Goal: Task Accomplishment & Management: Contribute content

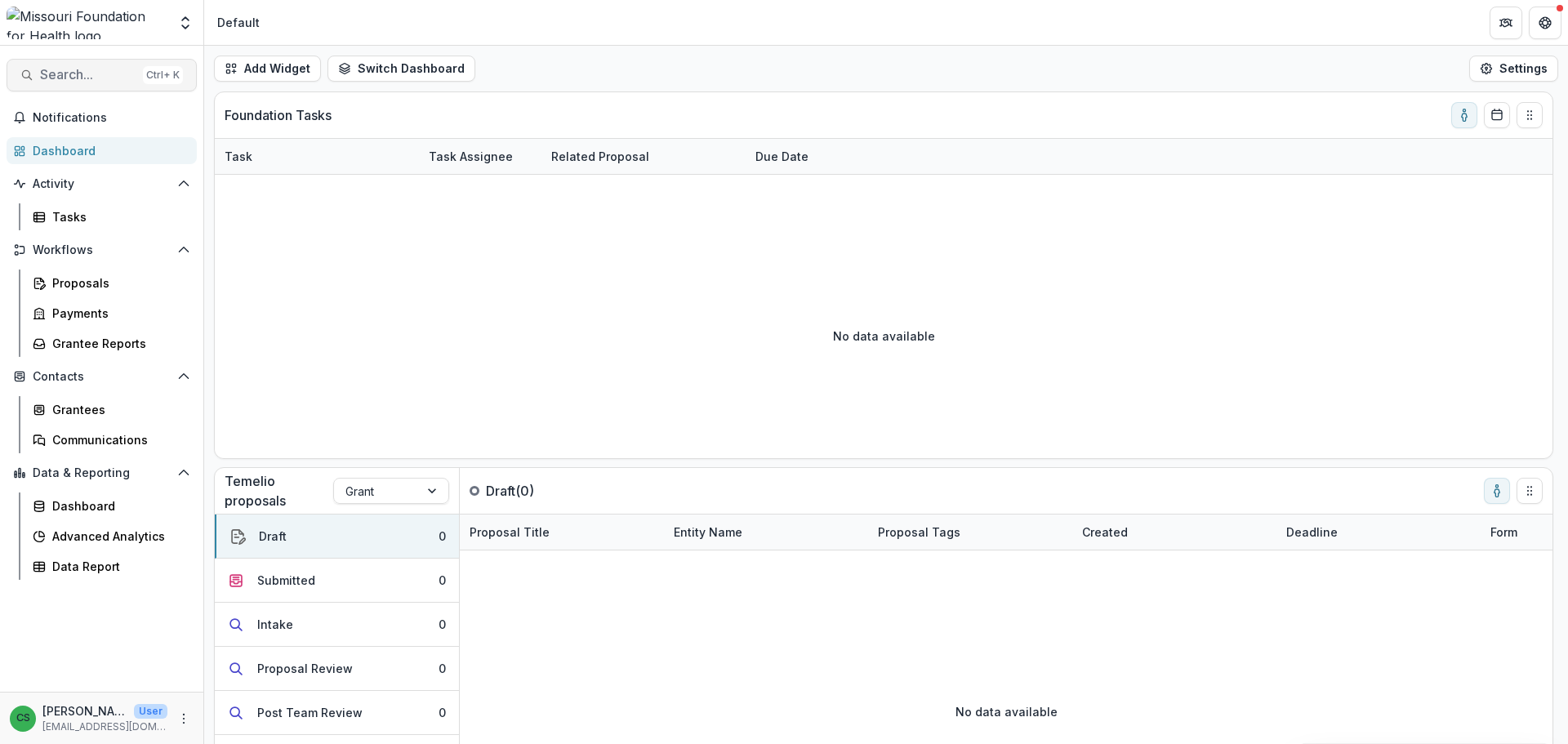
click at [67, 80] on span "Search..." at bounding box center [88, 74] width 96 height 16
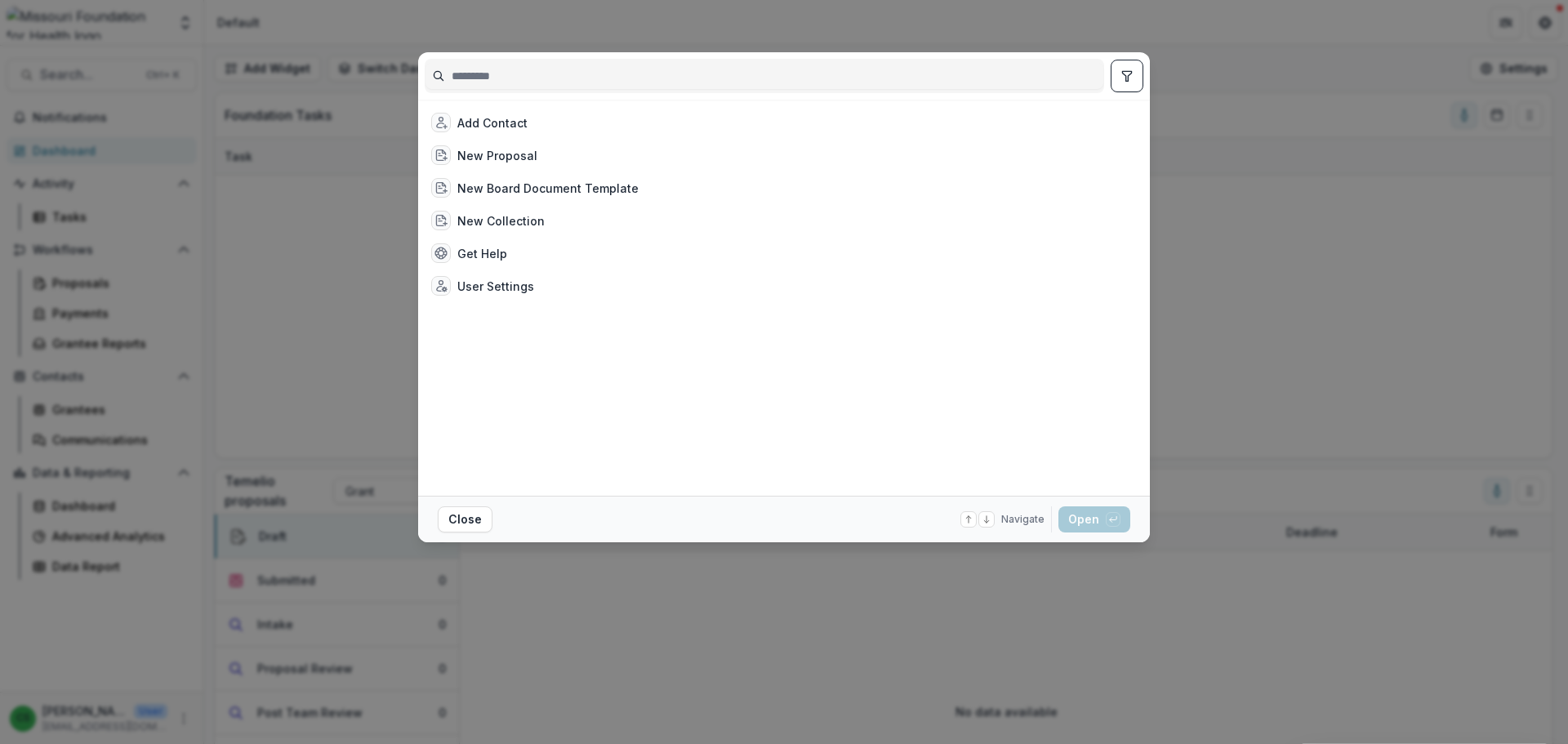
click at [1288, 43] on div "Add Contact New Proposal New Board Document Template New Collection Get Help Us…" at bounding box center [784, 372] width 1568 height 744
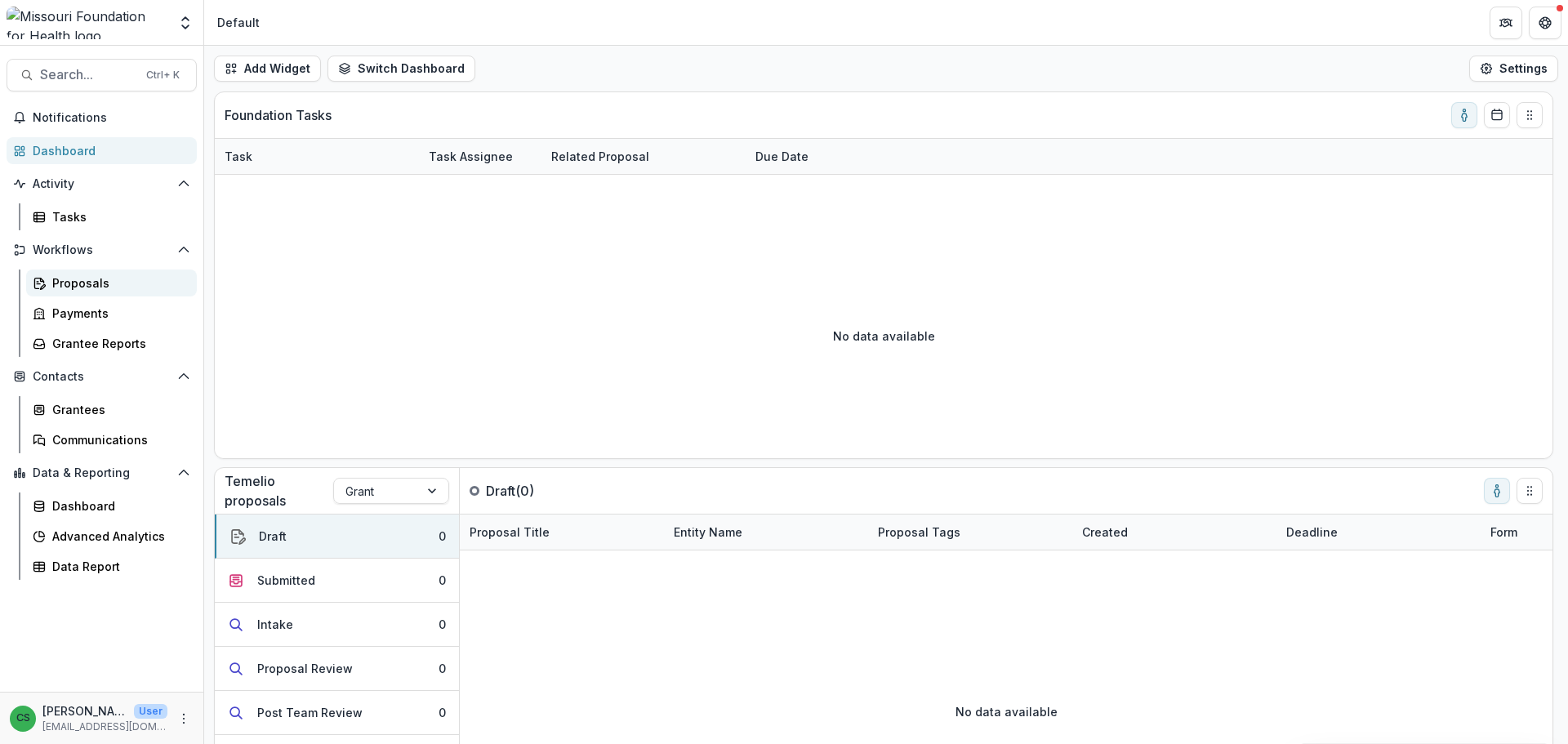
click at [119, 290] on div "Proposals" at bounding box center [118, 283] width 132 height 17
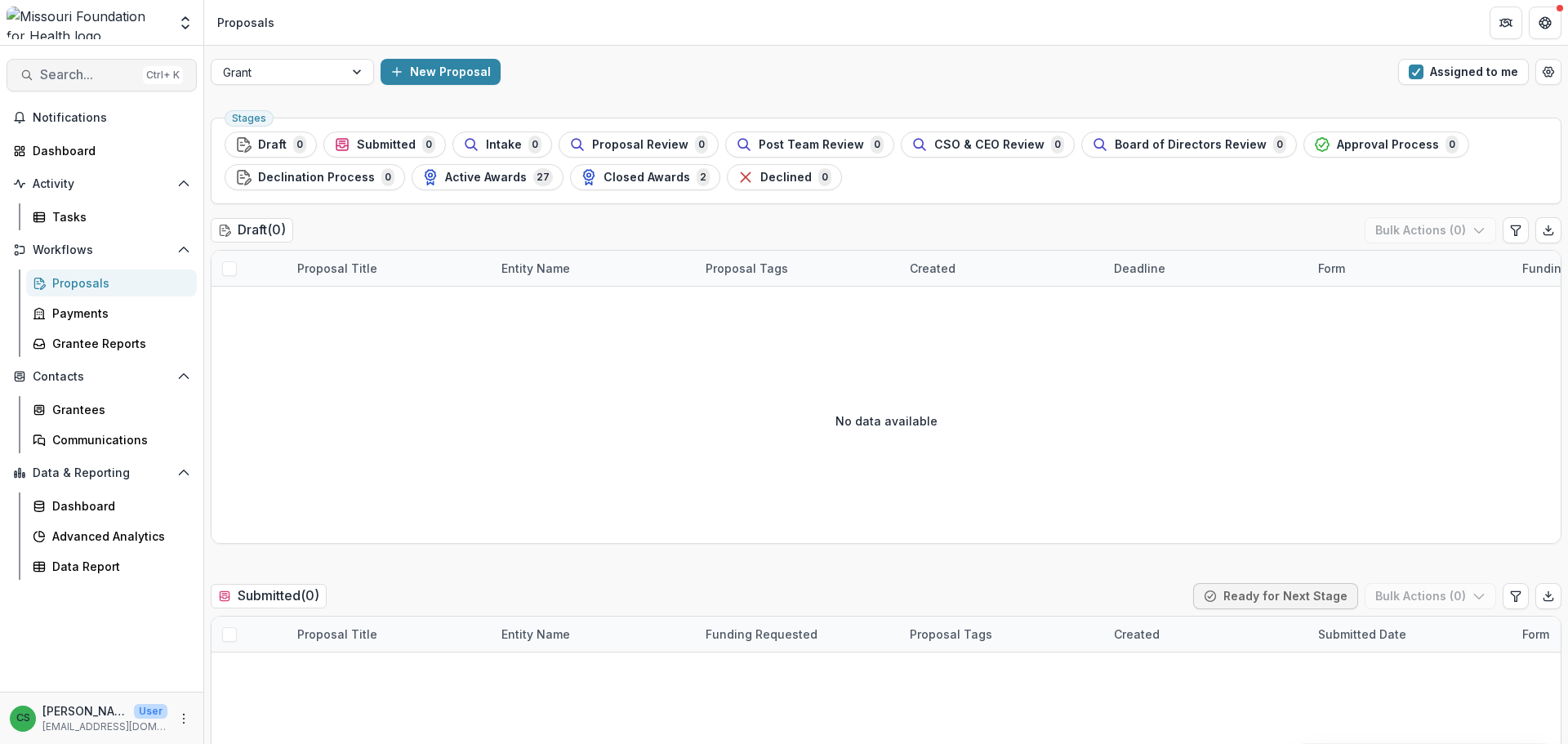
click at [88, 70] on span "Search..." at bounding box center [88, 74] width 96 height 16
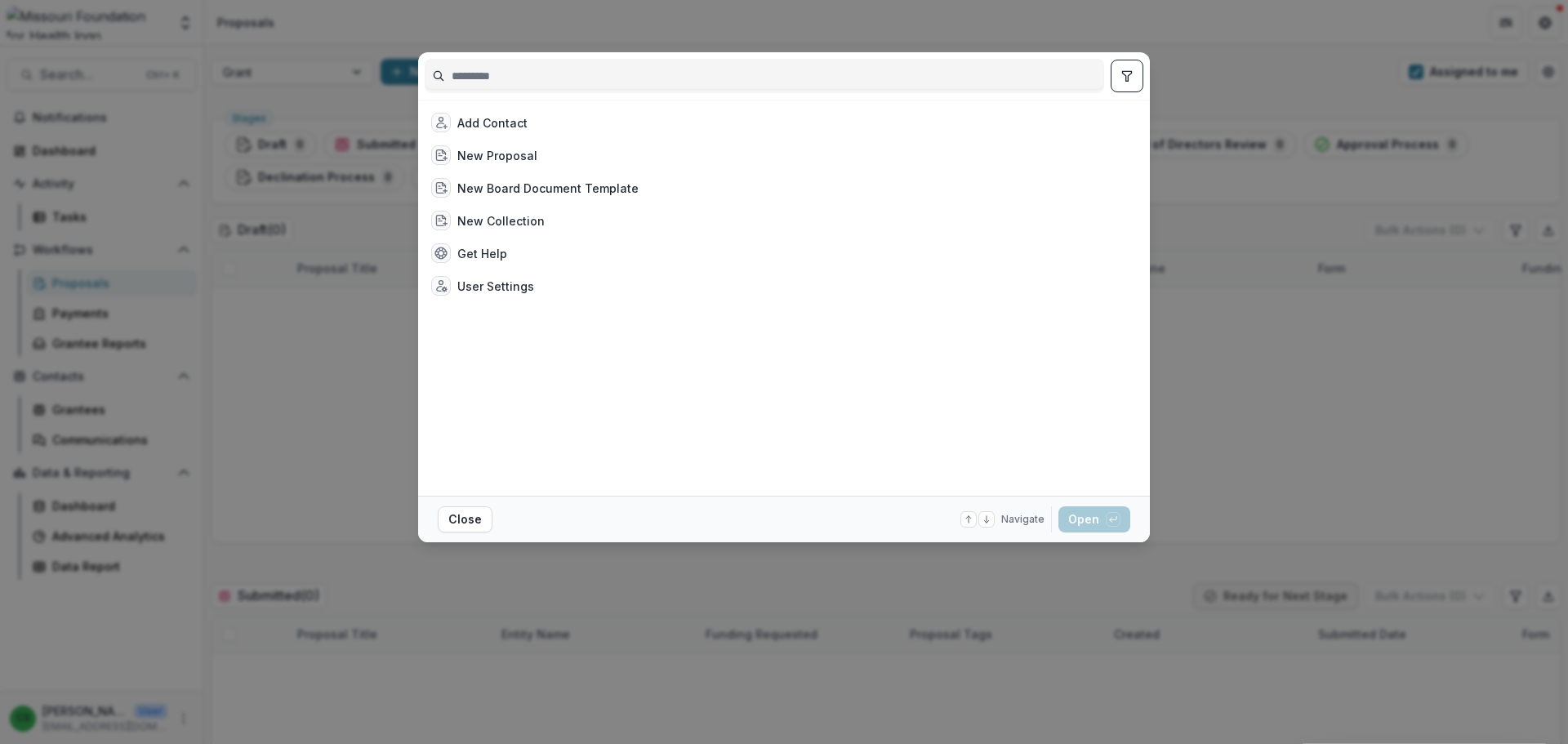
click at [522, 78] on input at bounding box center [765, 76] width 678 height 26
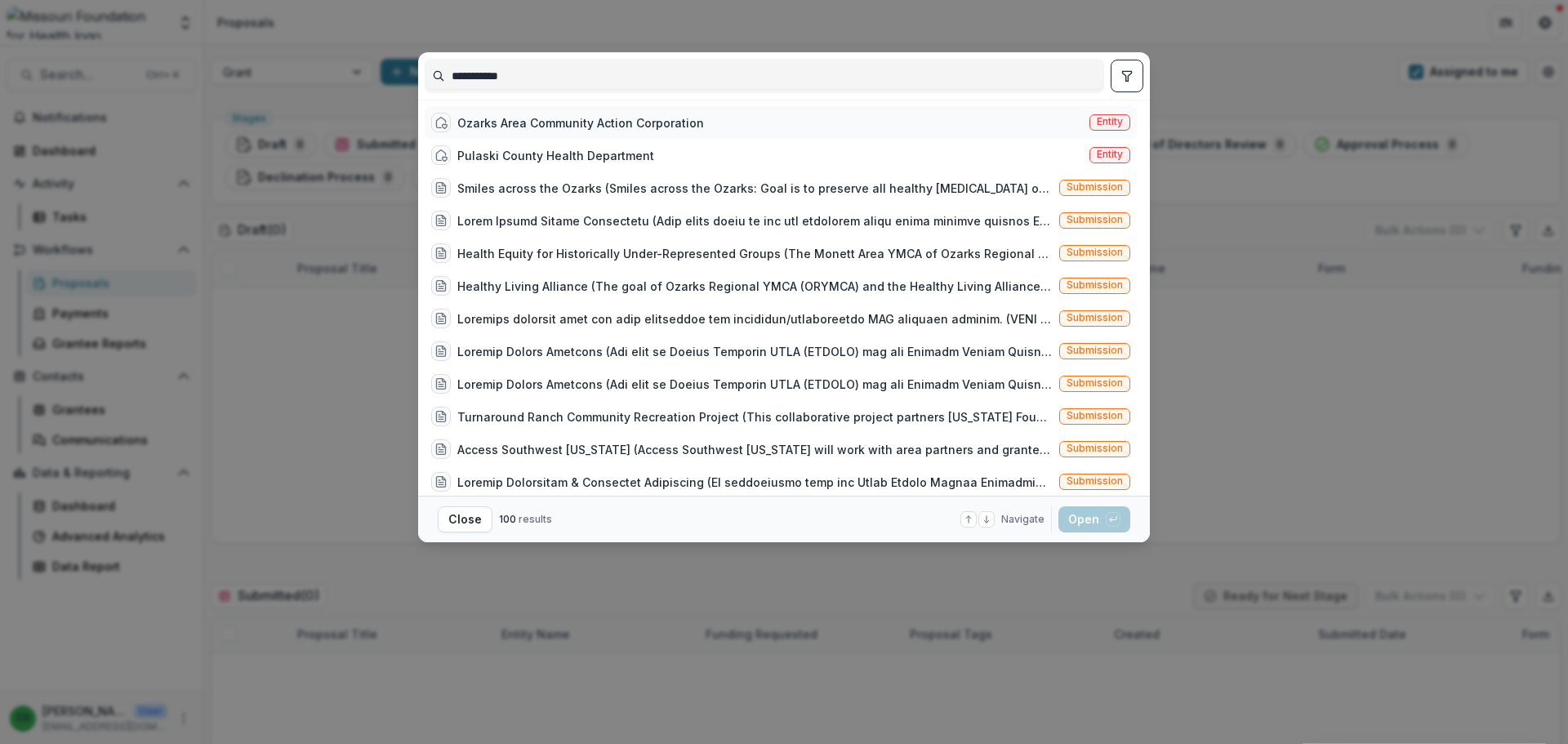
type input "**********"
click at [672, 127] on div "Ozarks Area Community Action Corporation" at bounding box center [581, 122] width 247 height 17
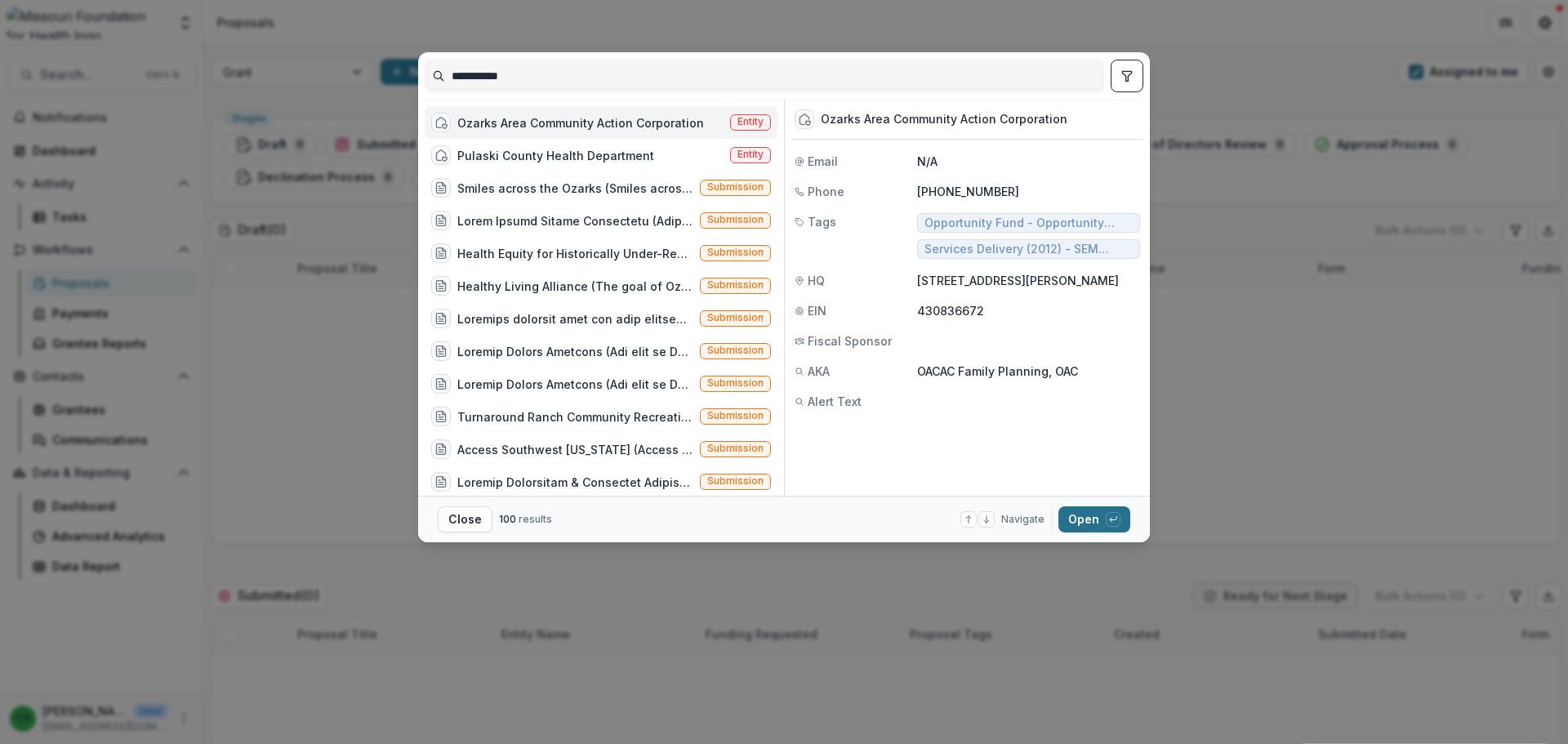
click at [1119, 519] on div "button" at bounding box center [1113, 520] width 15 height 15
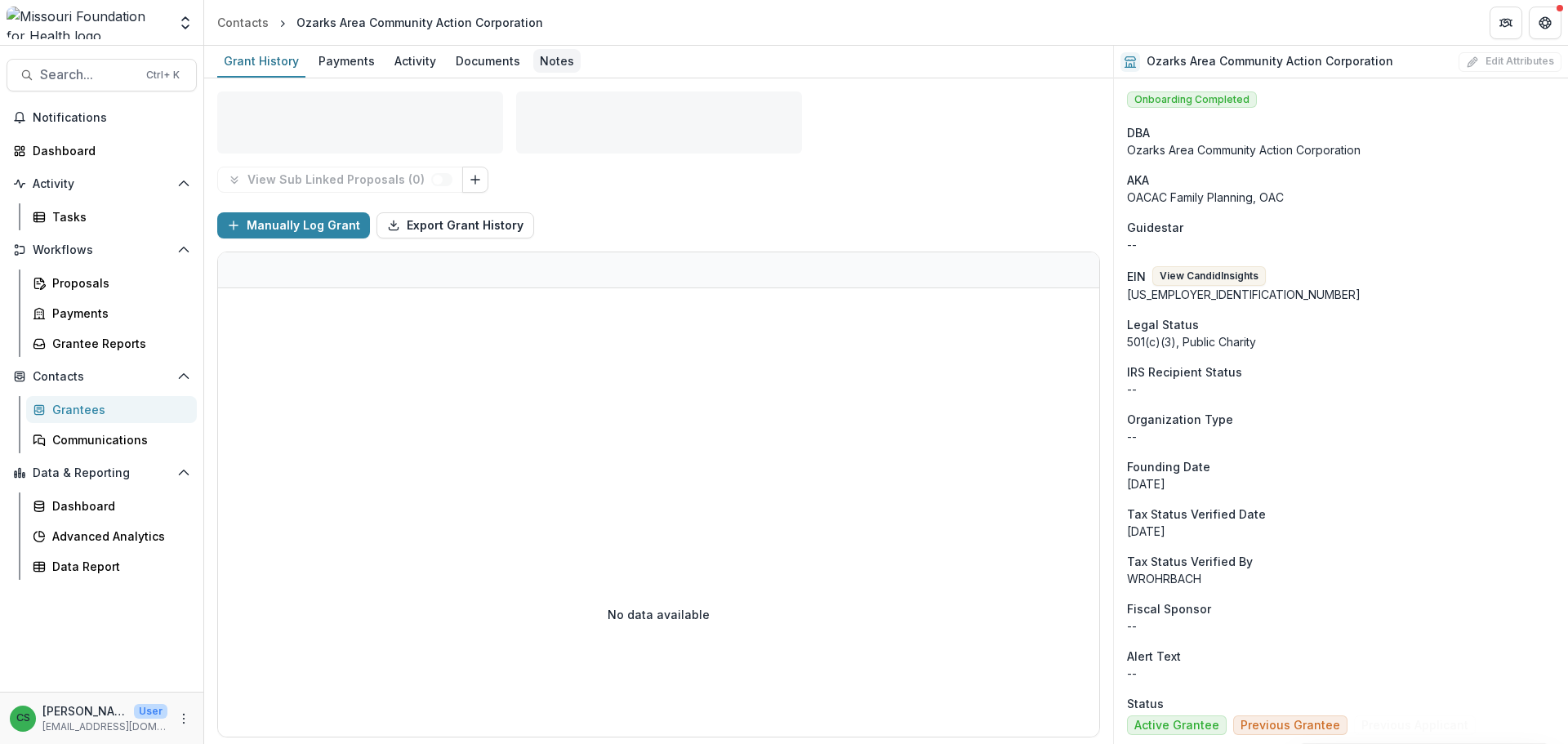
click at [562, 60] on div "Notes" at bounding box center [557, 61] width 47 height 24
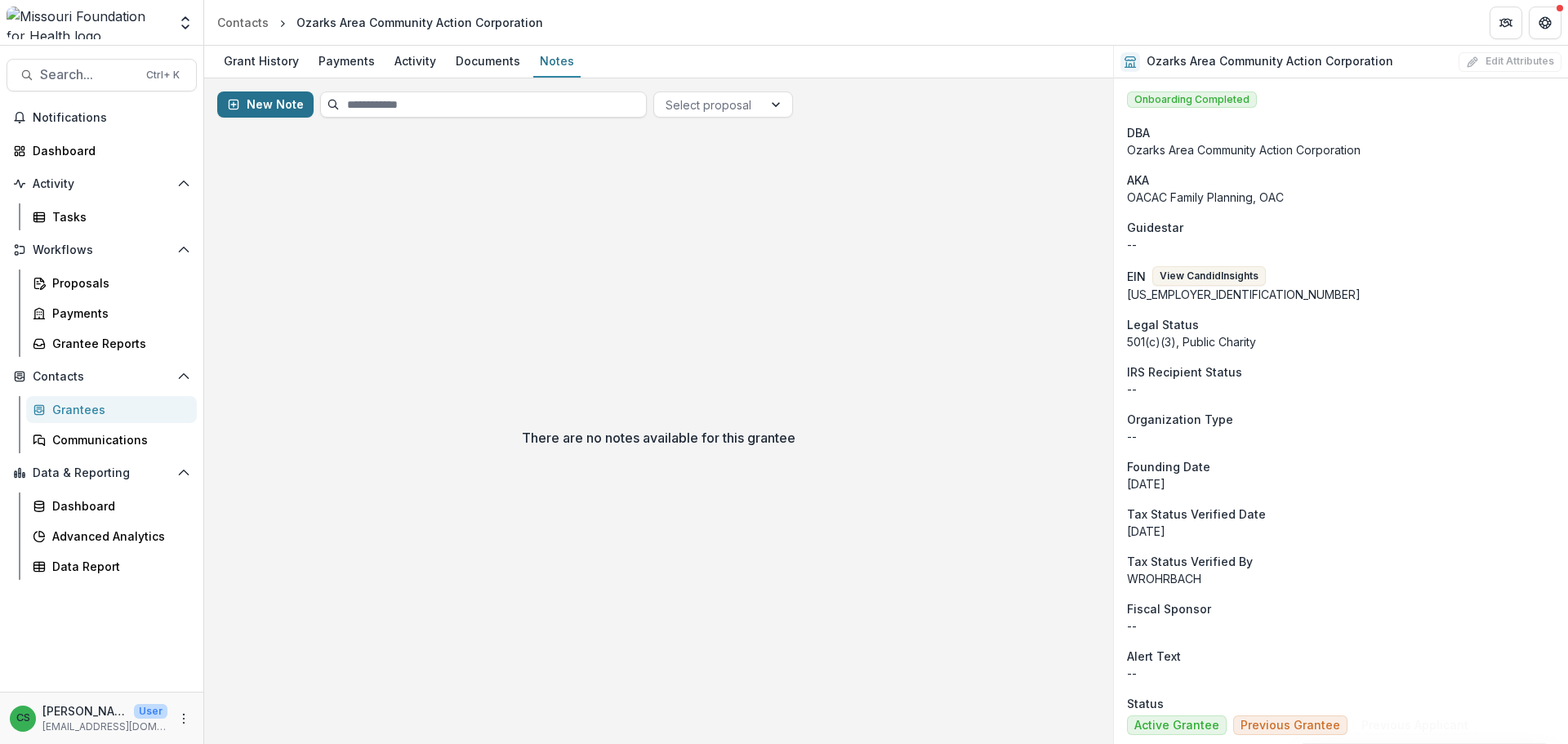
click at [286, 97] on button "New Note" at bounding box center [265, 105] width 96 height 26
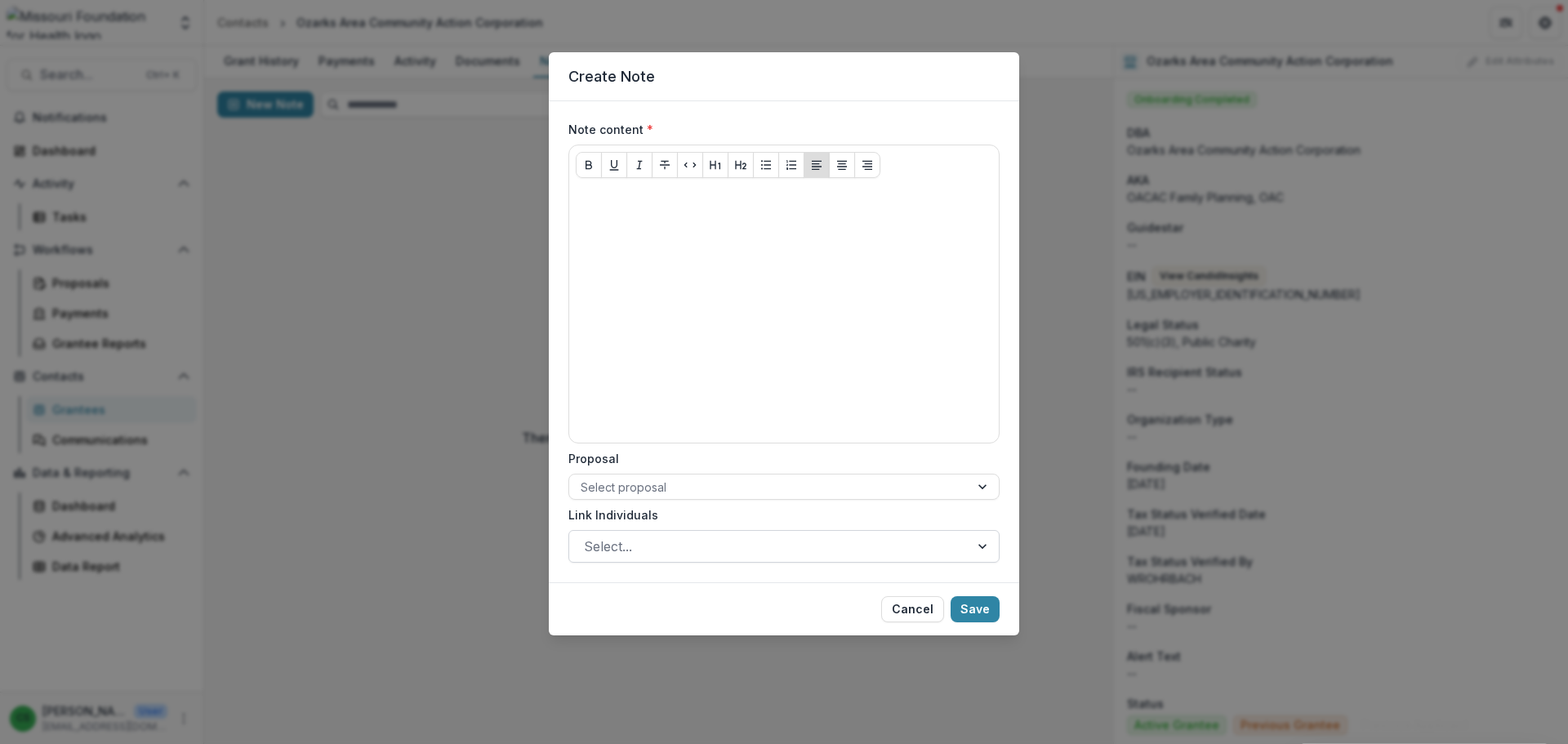
click at [718, 555] on div at bounding box center [769, 546] width 371 height 23
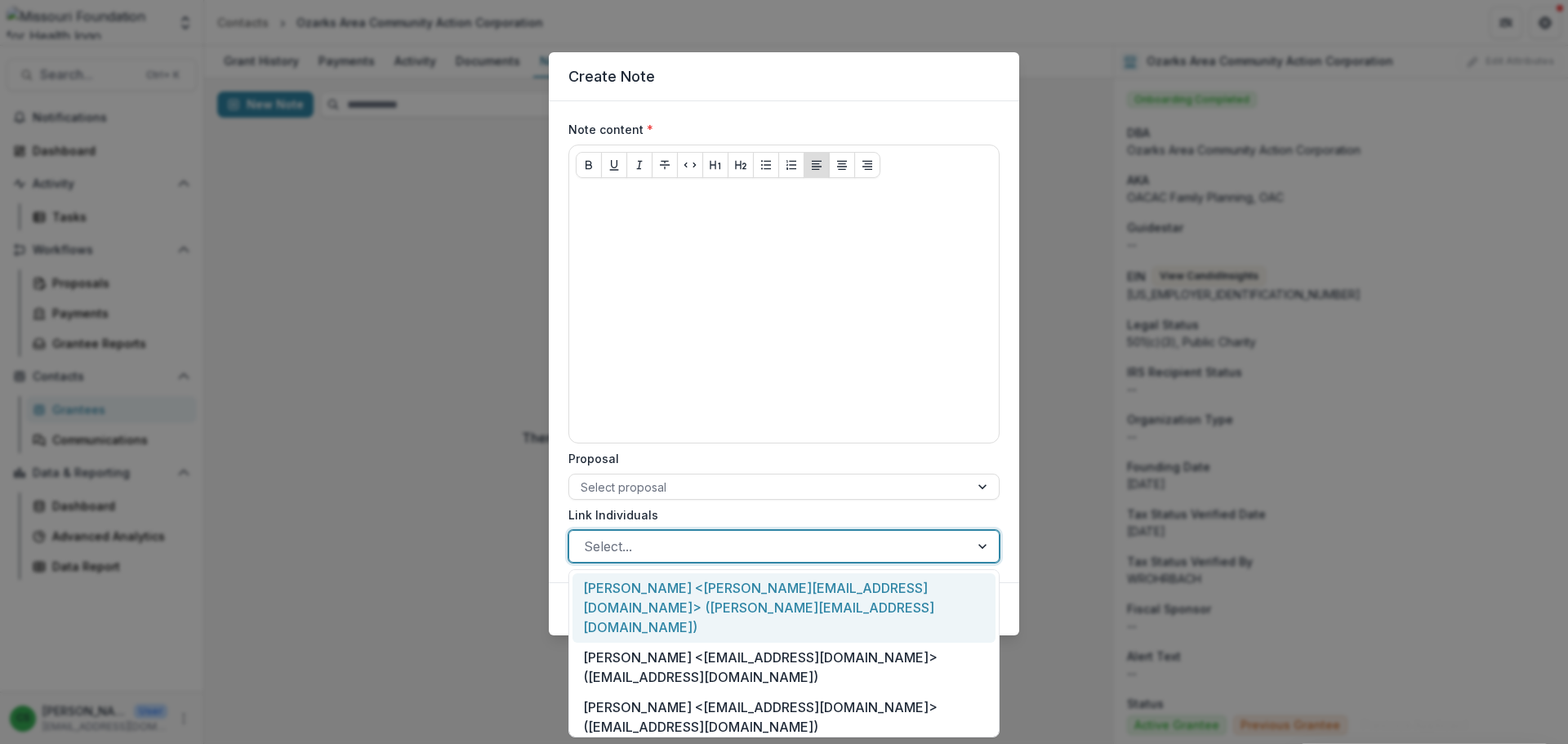
click at [697, 466] on label "Proposal" at bounding box center [779, 458] width 421 height 17
click at [584, 479] on input "Proposal" at bounding box center [583, 487] width 4 height 17
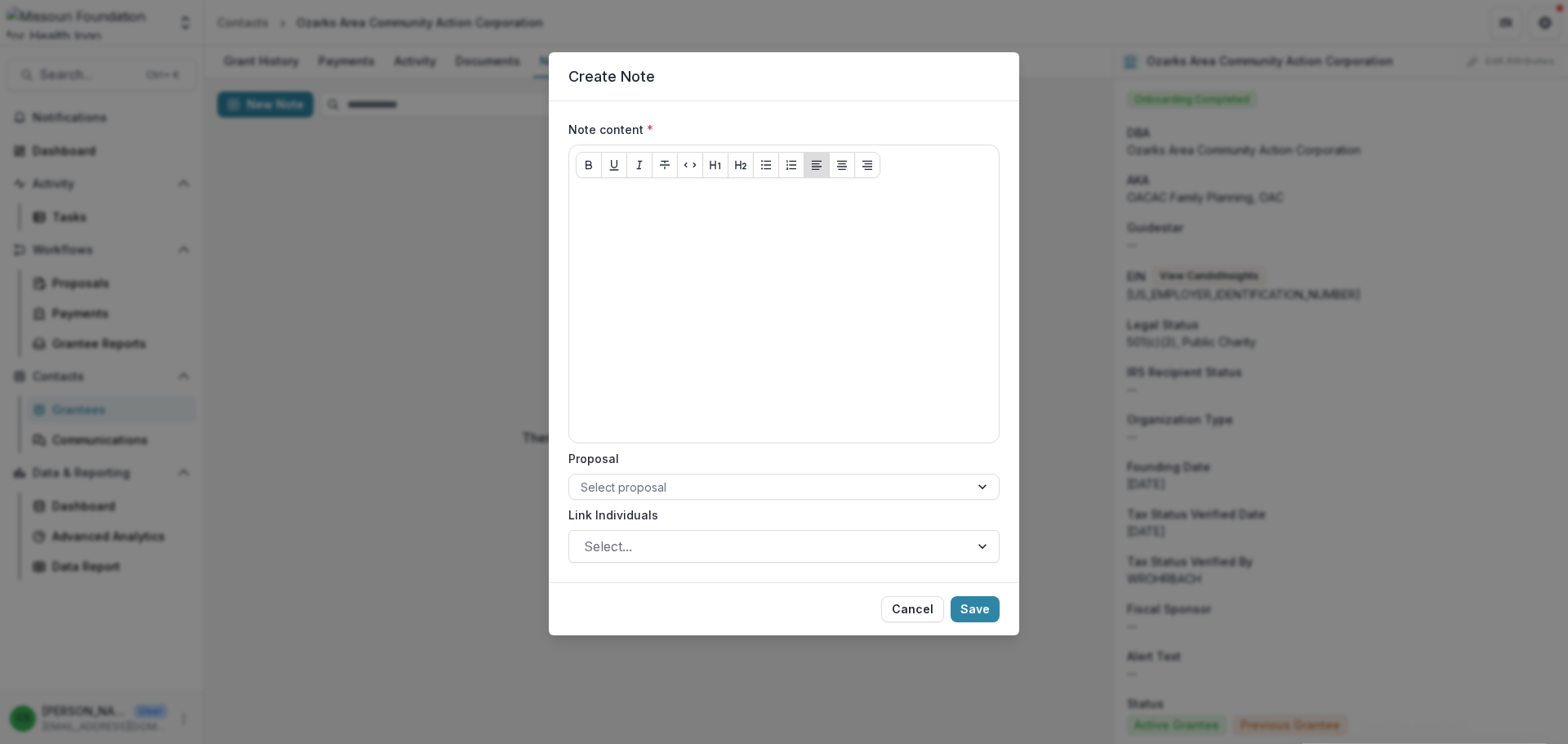
click at [722, 62] on header "Create Note" at bounding box center [784, 76] width 470 height 49
click at [917, 603] on button "Cancel" at bounding box center [913, 609] width 63 height 26
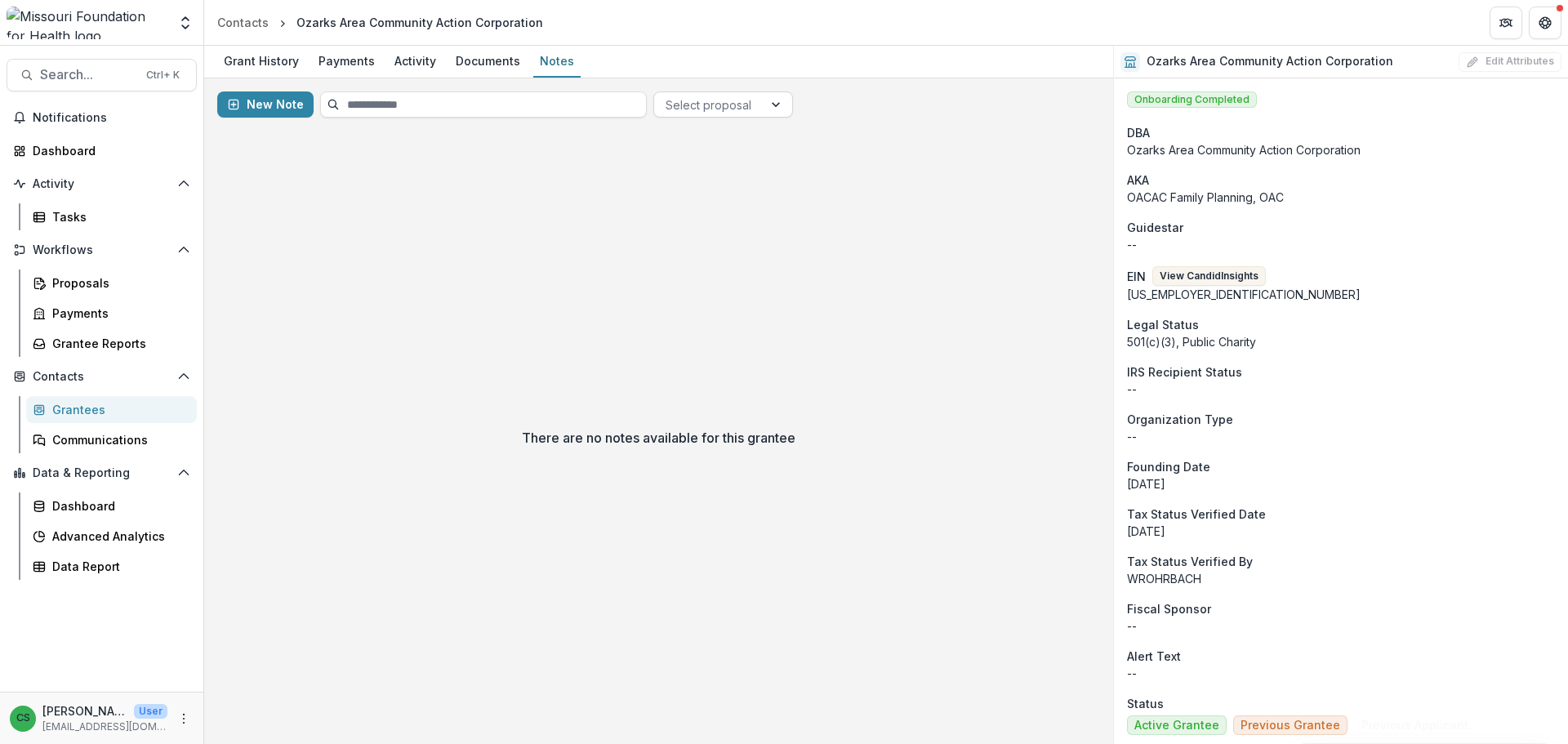
click at [698, 114] on div at bounding box center [708, 105] width 85 height 20
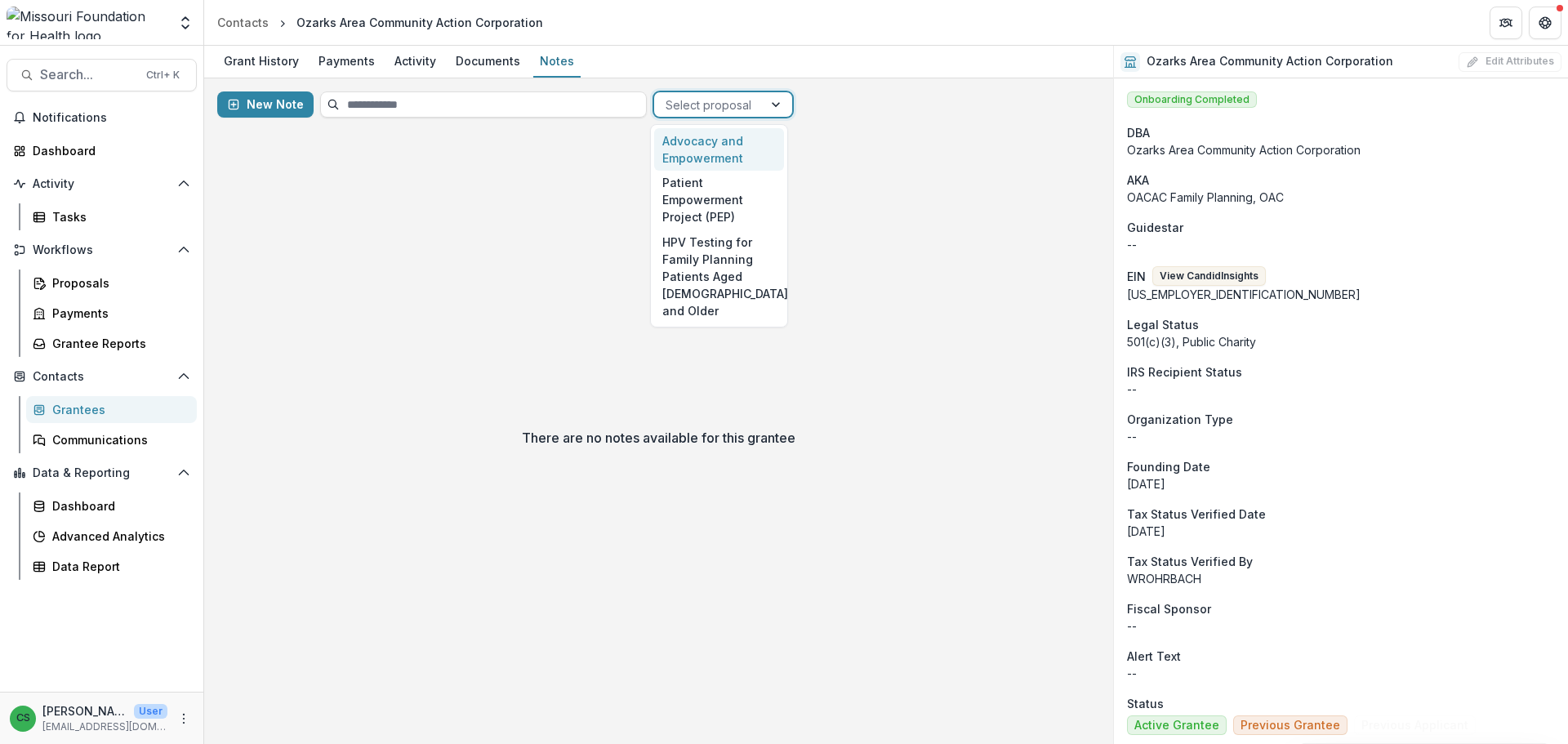
click at [726, 149] on div "Advocacy and Empowerment" at bounding box center [719, 149] width 130 height 43
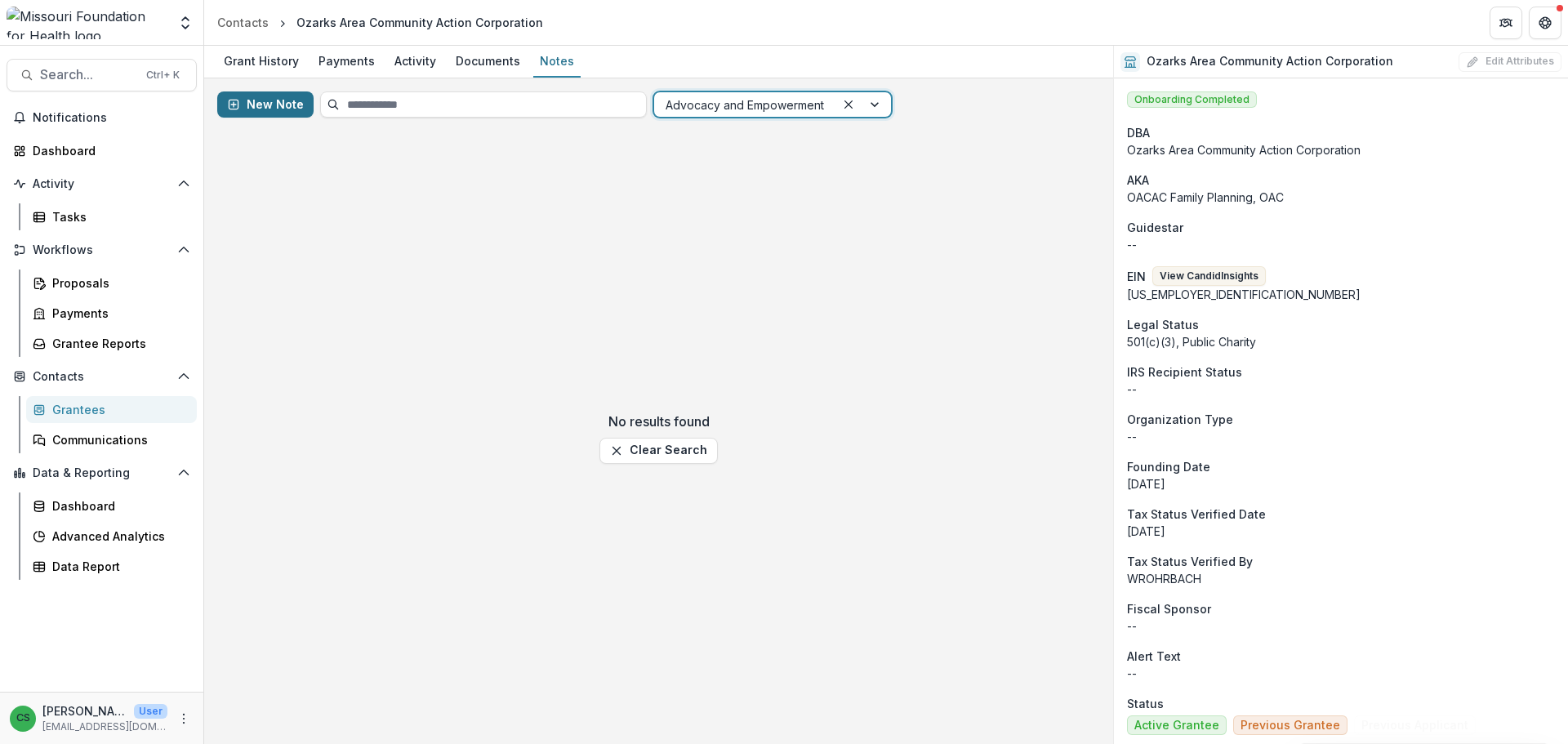
click at [302, 108] on button "New Note" at bounding box center [265, 105] width 96 height 26
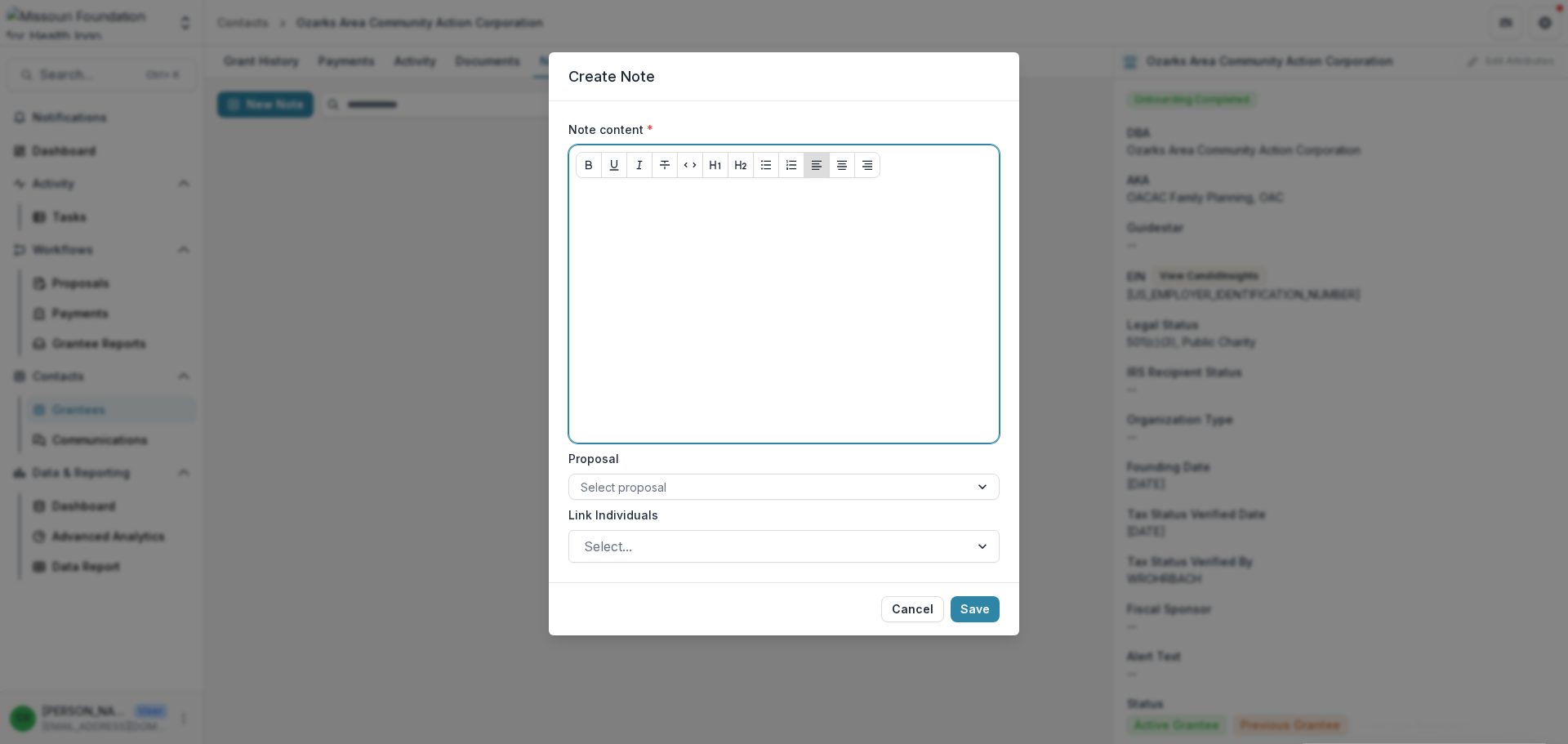
click at [771, 313] on div at bounding box center [784, 314] width 417 height 245
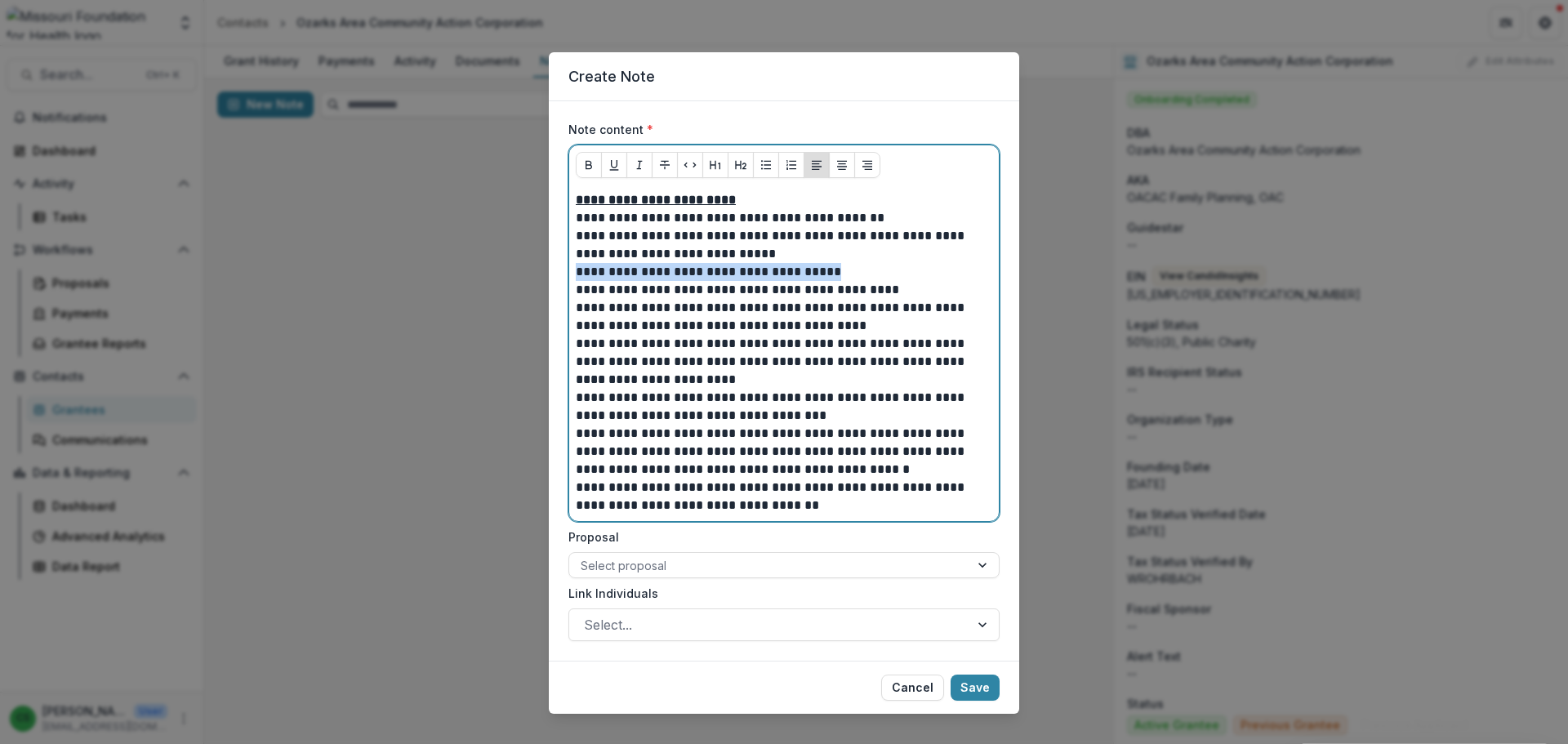
drag, startPoint x: 815, startPoint y: 276, endPoint x: 568, endPoint y: 279, distance: 247.0
click at [570, 279] on div "**********" at bounding box center [784, 353] width 430 height 337
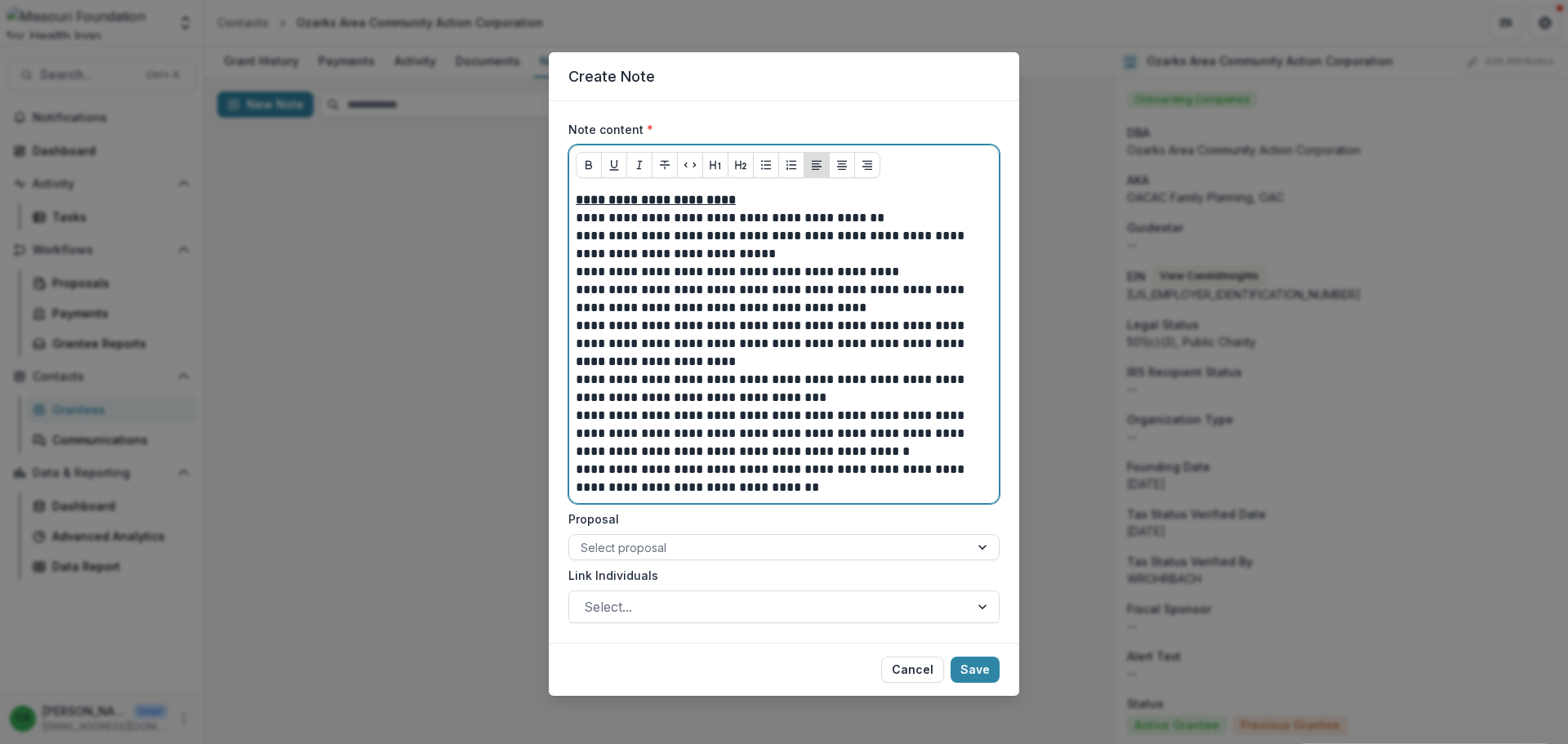
click at [808, 269] on p "**********" at bounding box center [784, 271] width 417 height 18
click at [804, 271] on p "**********" at bounding box center [784, 271] width 417 height 18
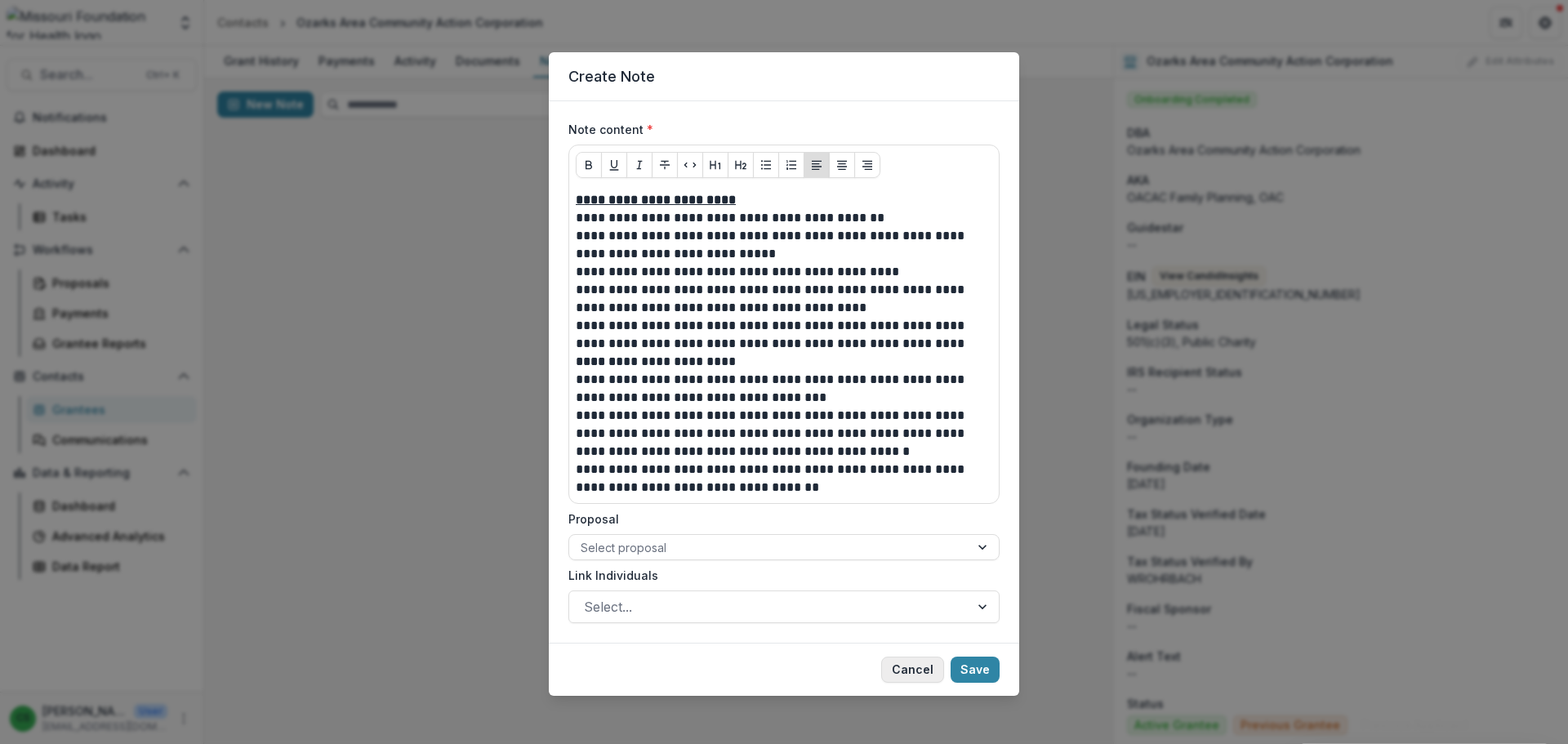
click at [919, 666] on button "Cancel" at bounding box center [913, 670] width 63 height 26
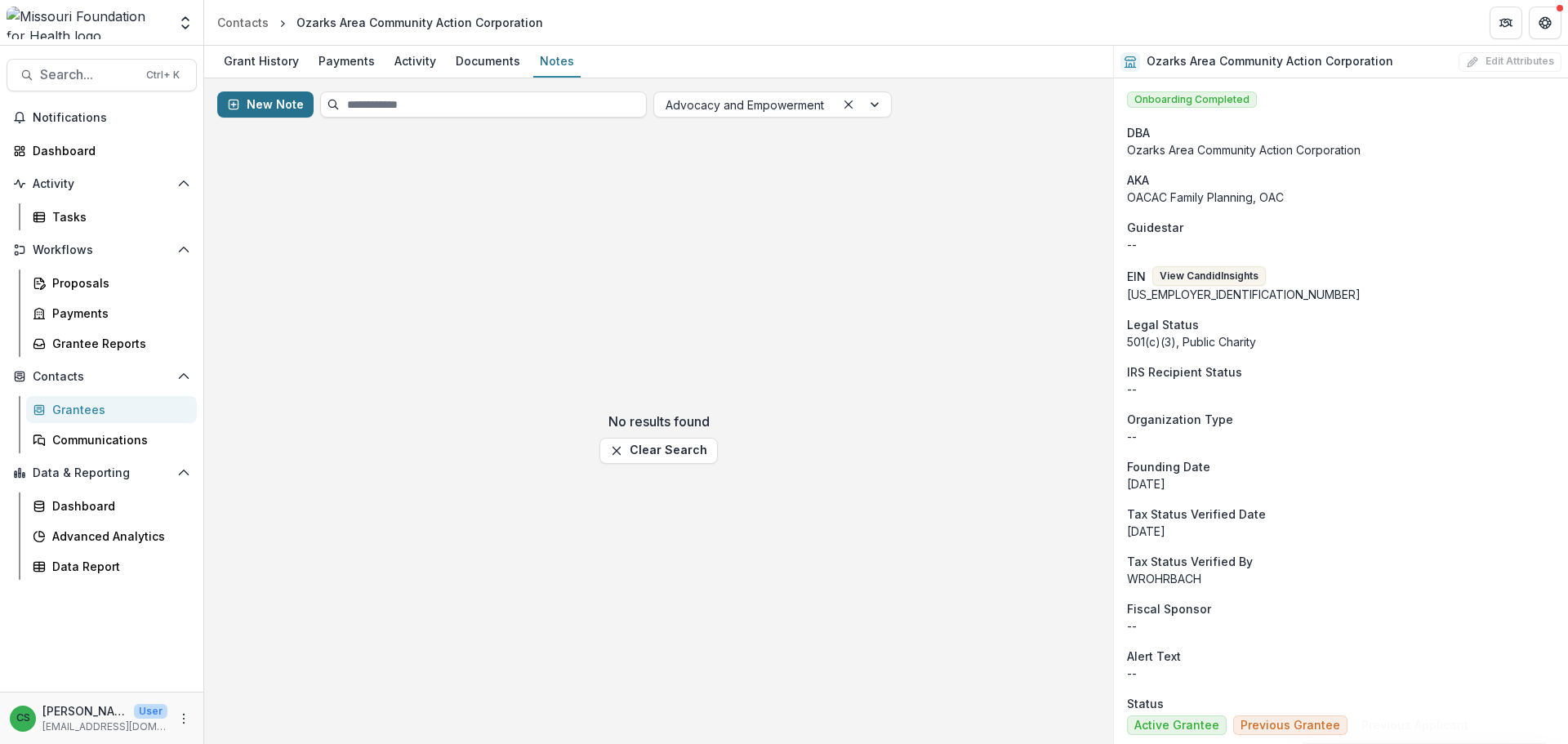
click at [269, 110] on button "New Note" at bounding box center [265, 105] width 96 height 26
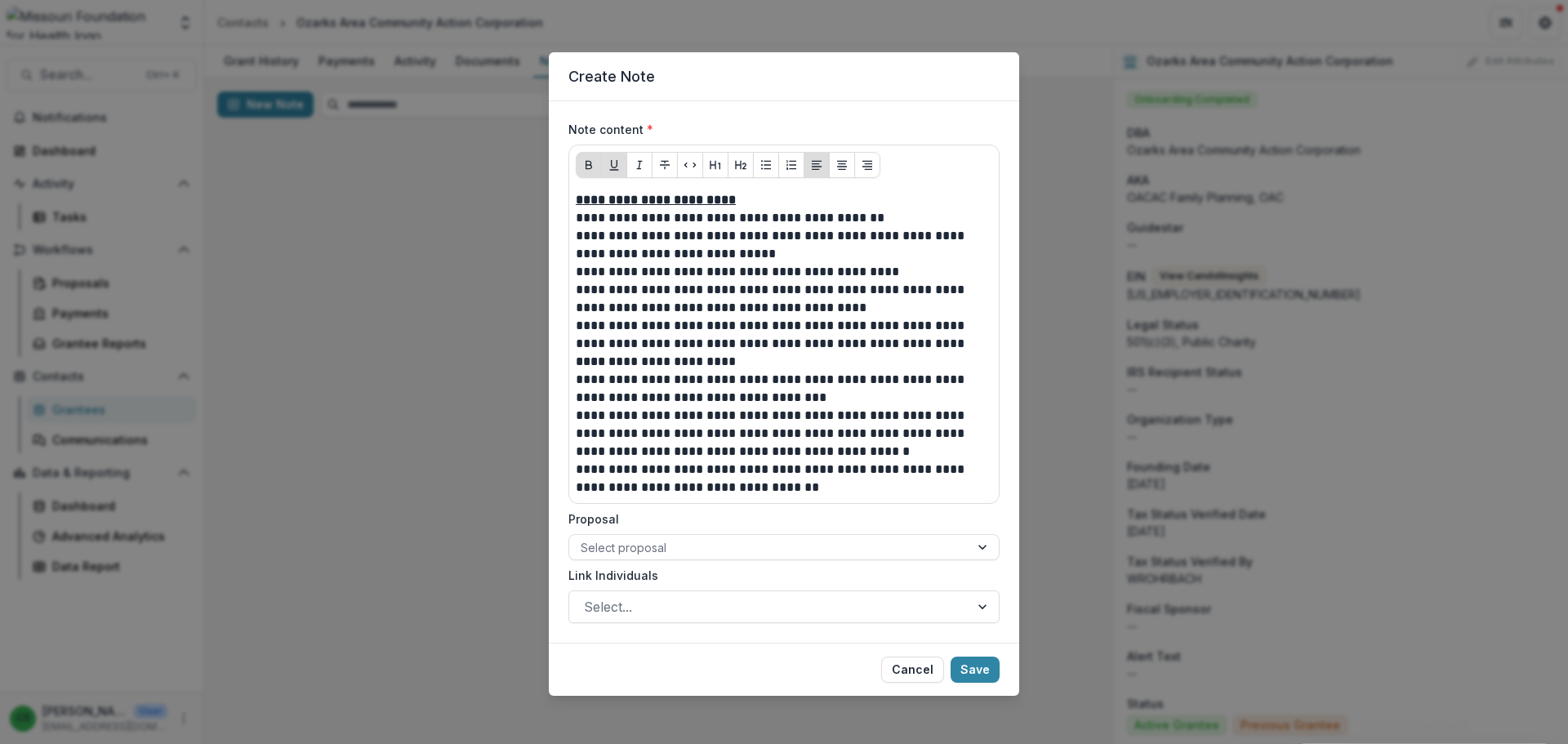
scroll to position [4, 0]
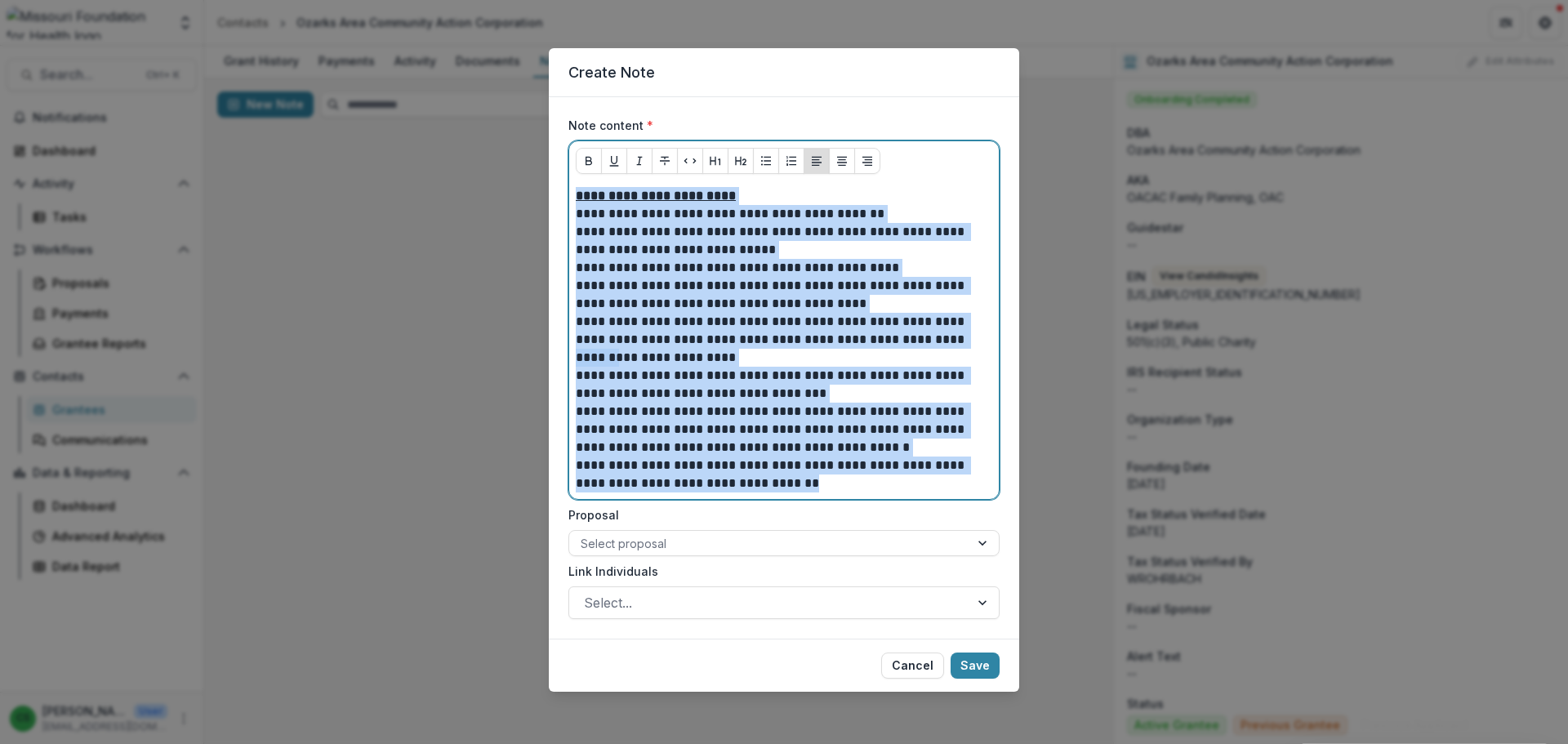
drag, startPoint x: 785, startPoint y: 489, endPoint x: 505, endPoint y: 151, distance: 438.9
click at [505, 151] on div "**********" at bounding box center [784, 372] width 1568 height 744
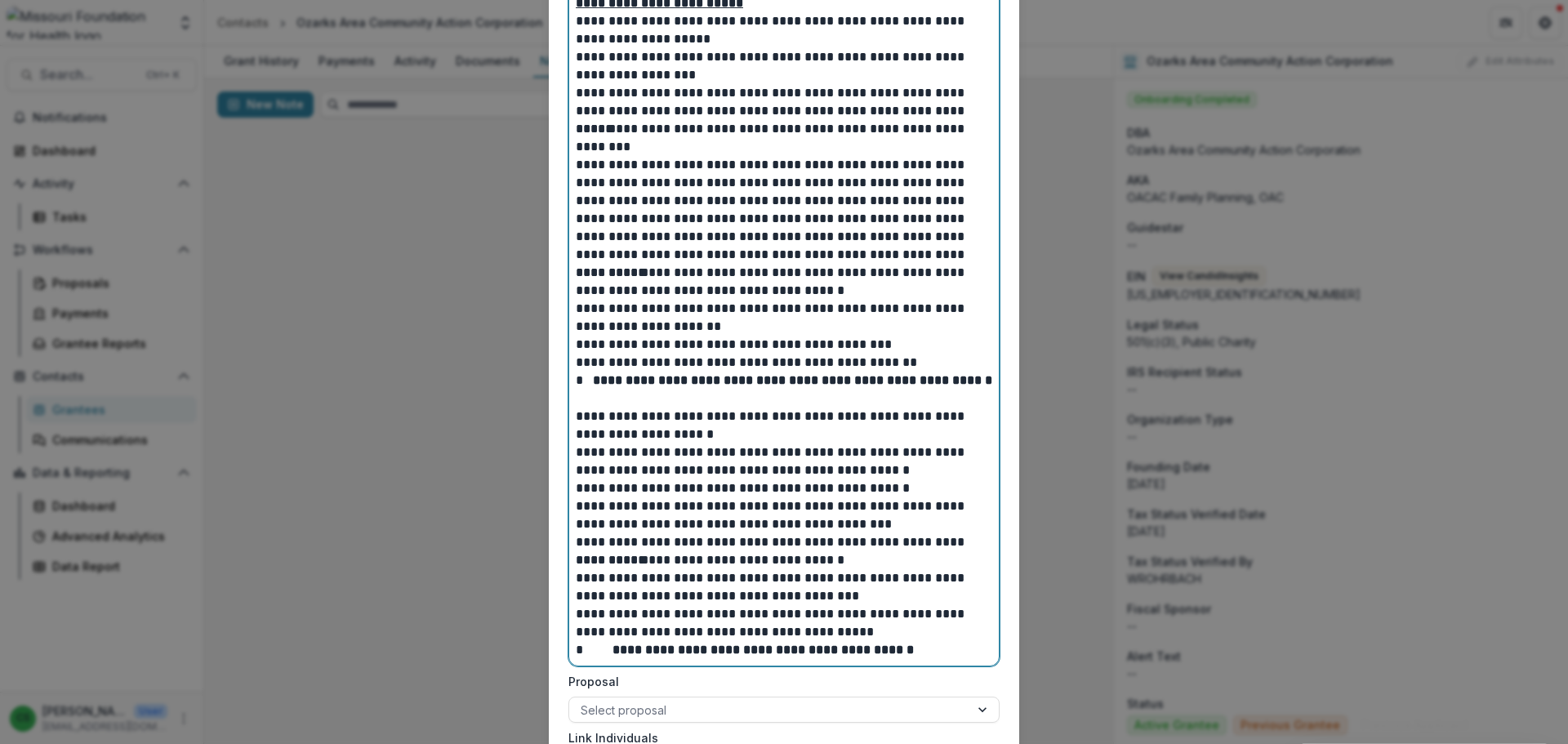
scroll to position [278, 0]
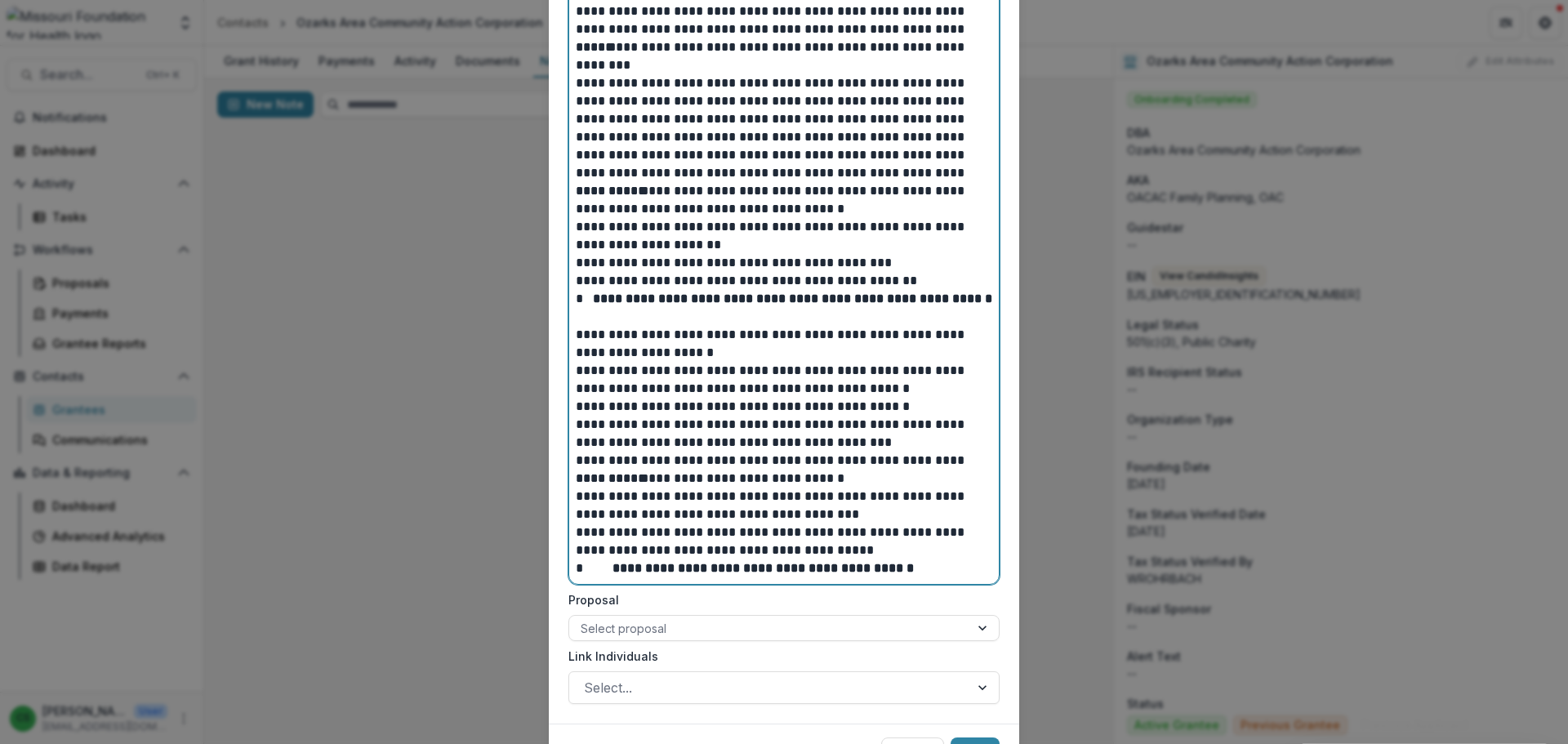
click at [648, 84] on p "**********" at bounding box center [784, 128] width 417 height 108
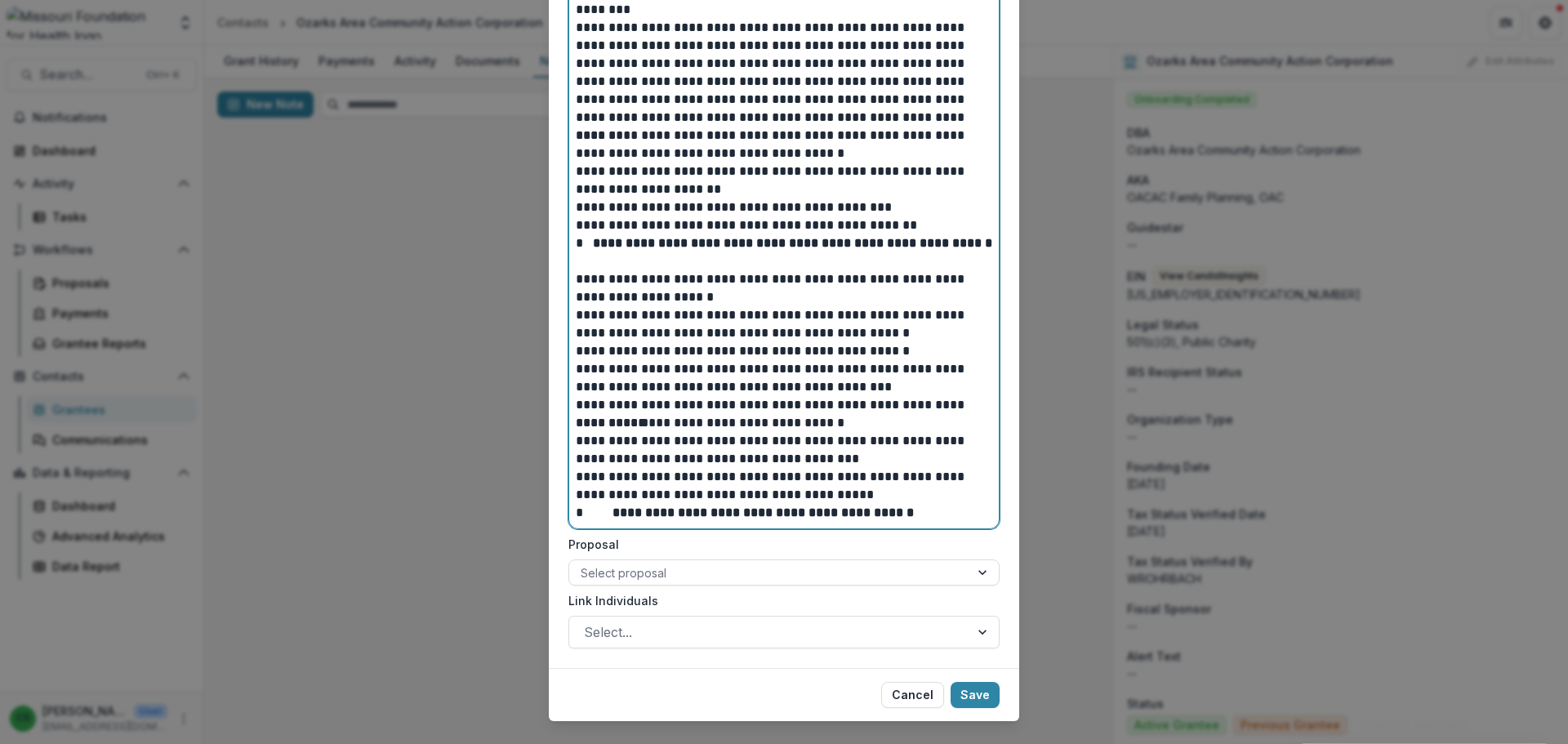
scroll to position [360, 0]
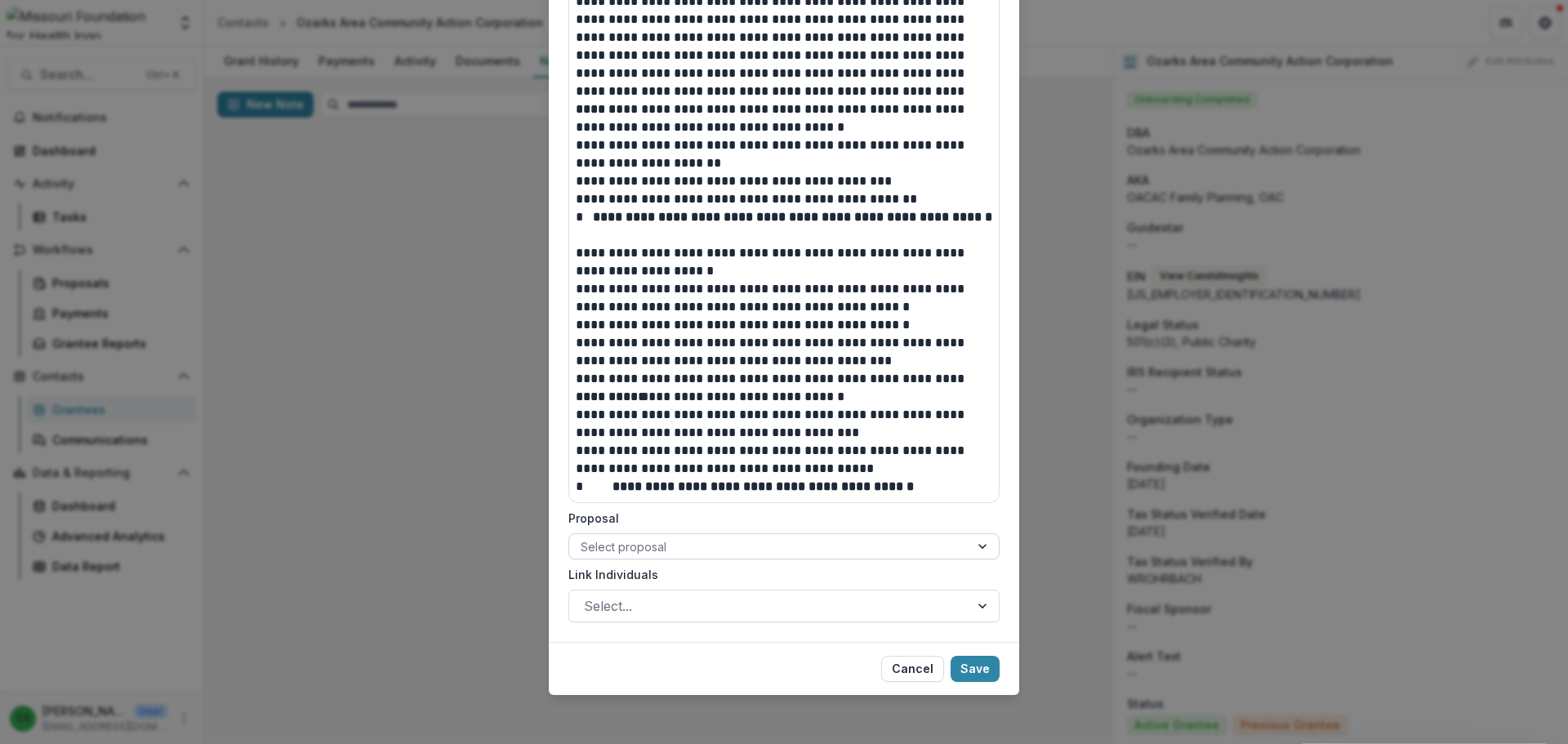
click at [821, 556] on div at bounding box center [769, 546] width 378 height 20
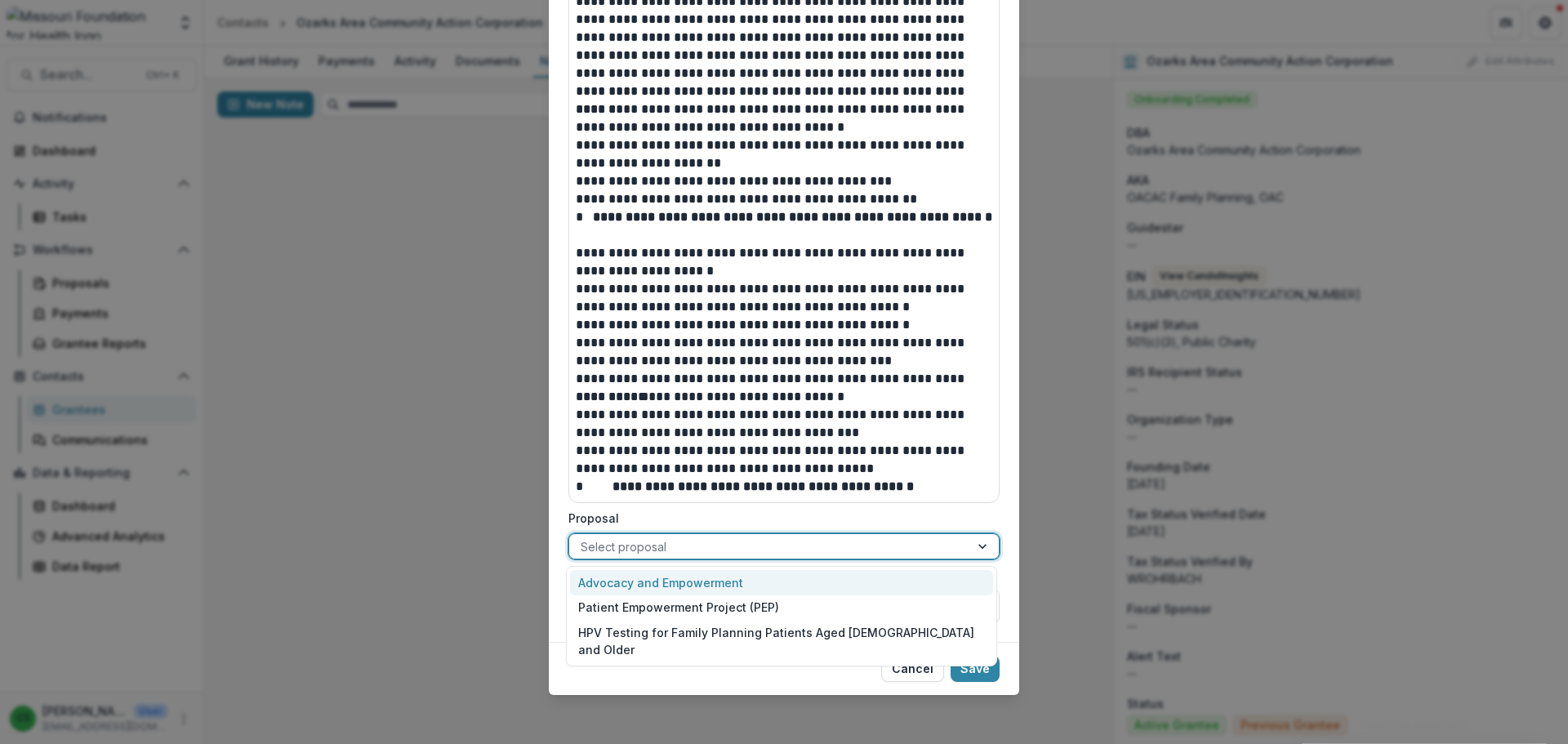
click at [789, 582] on div "Advocacy and Empowerment" at bounding box center [781, 582] width 423 height 25
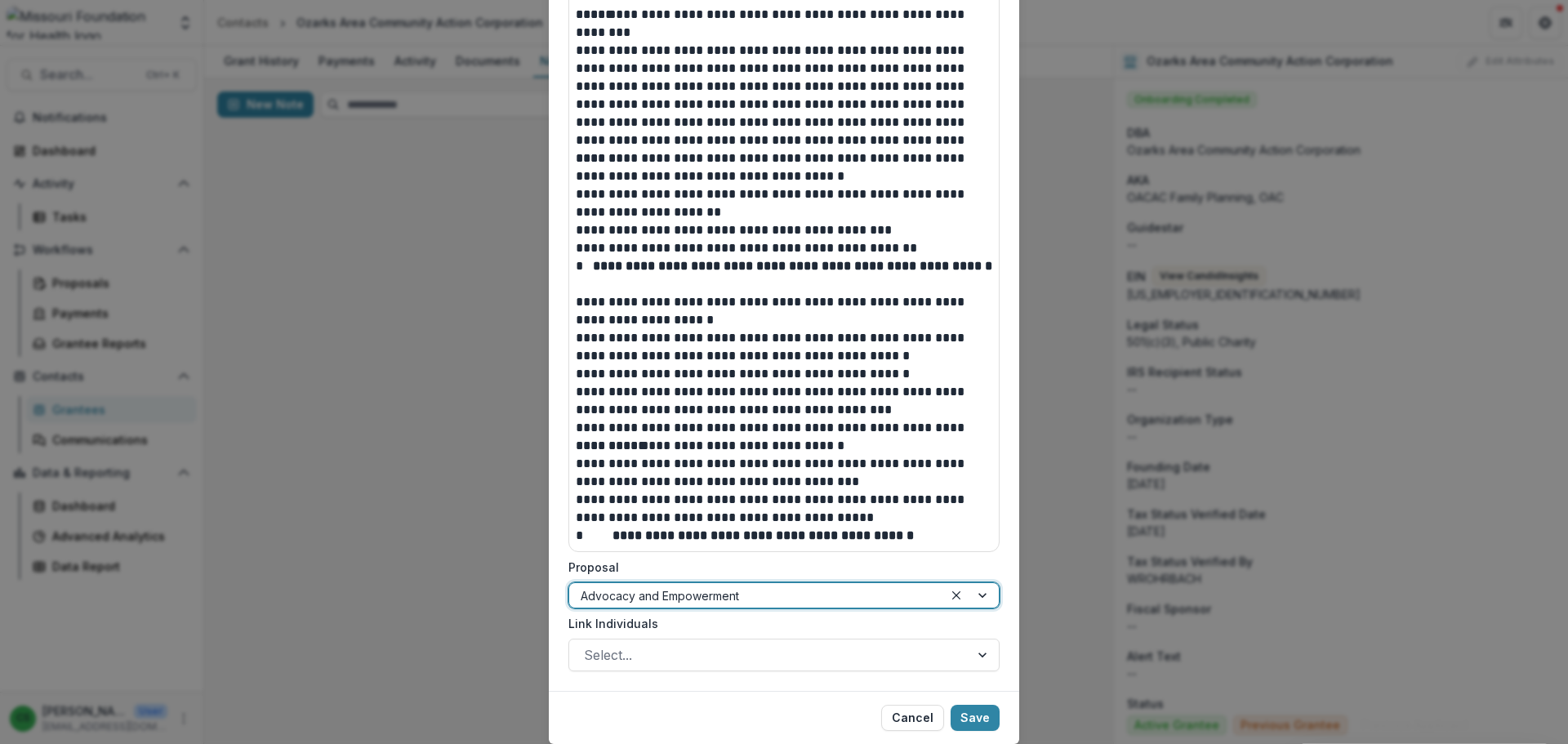
scroll to position [327, 0]
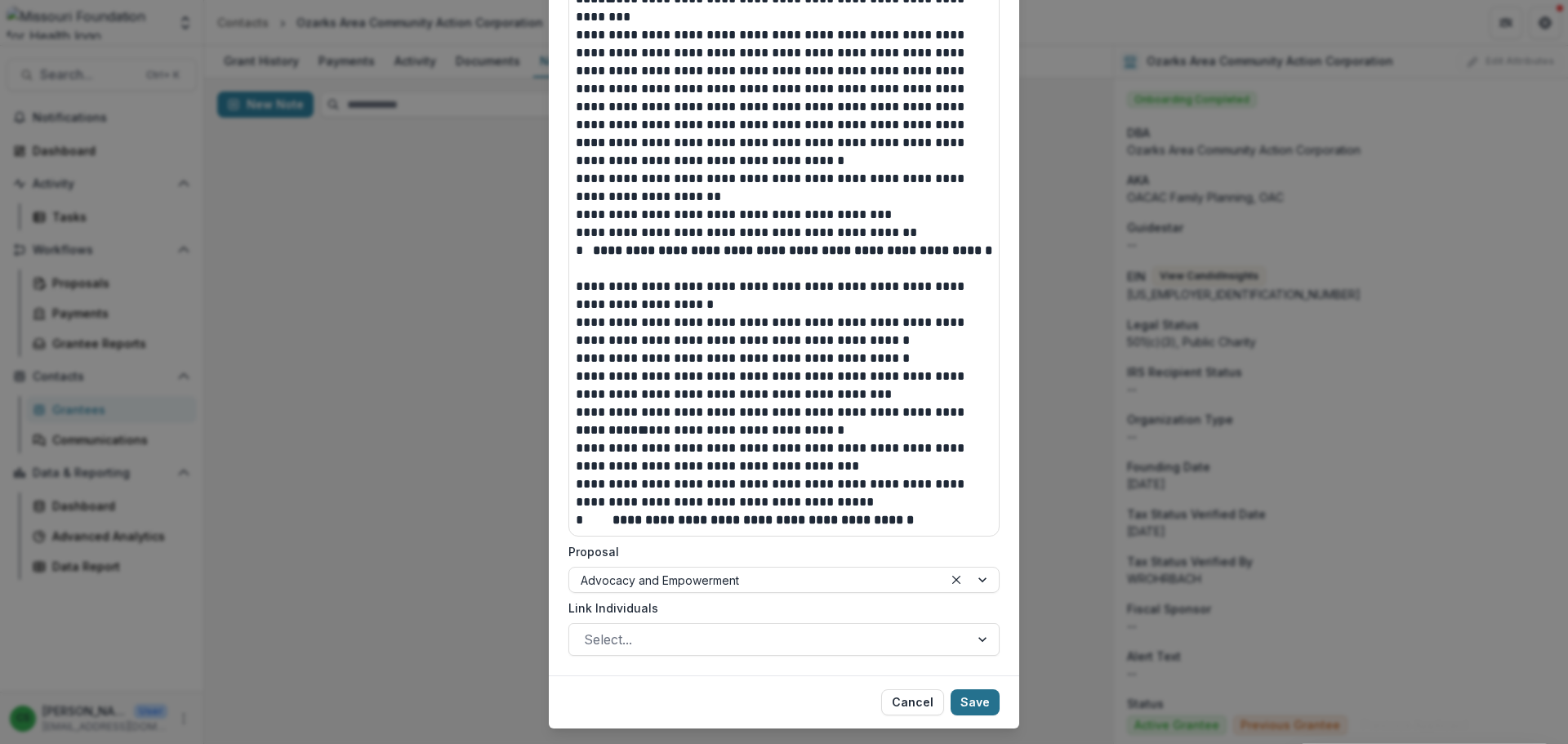
click at [974, 703] on button "Save" at bounding box center [975, 702] width 49 height 26
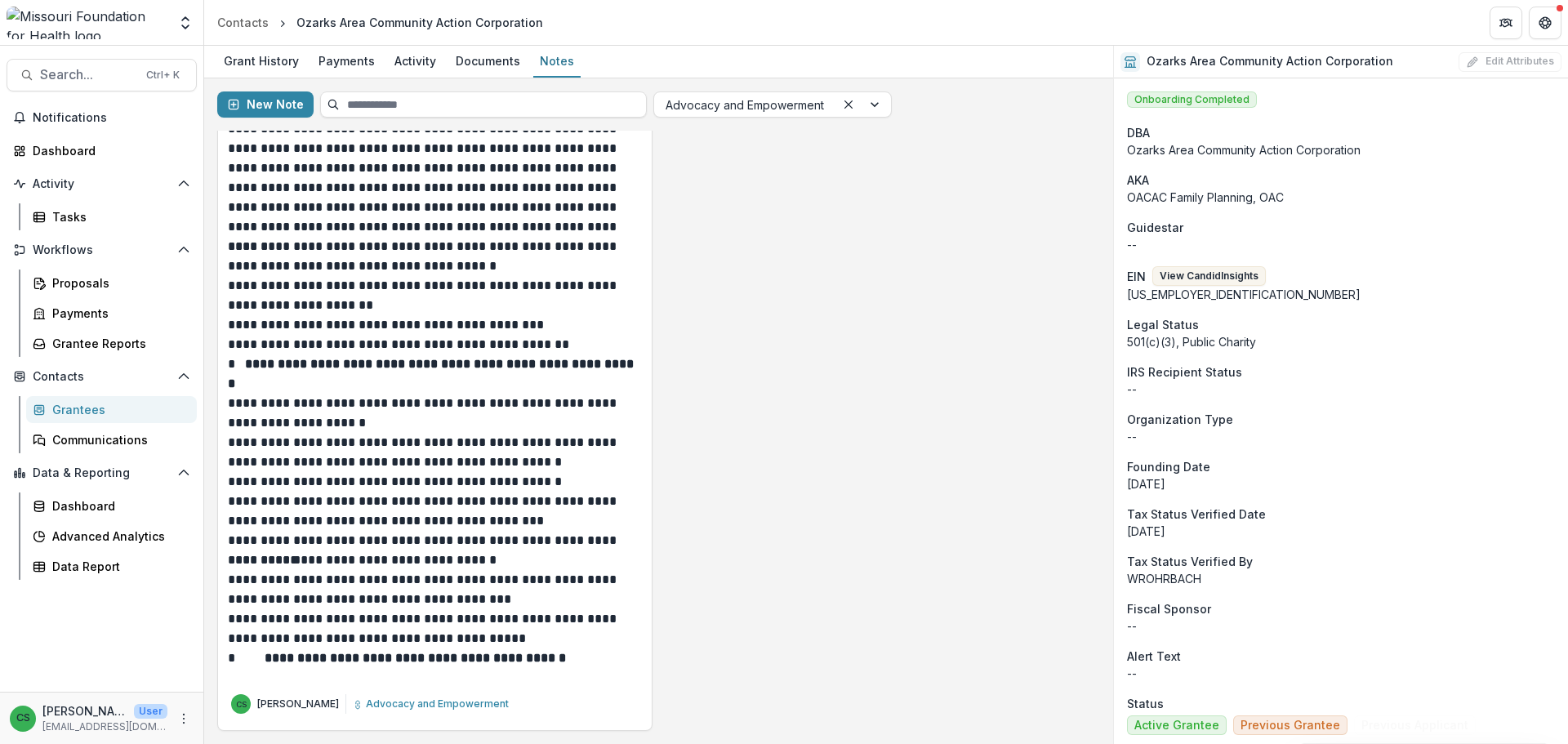
scroll to position [0, 0]
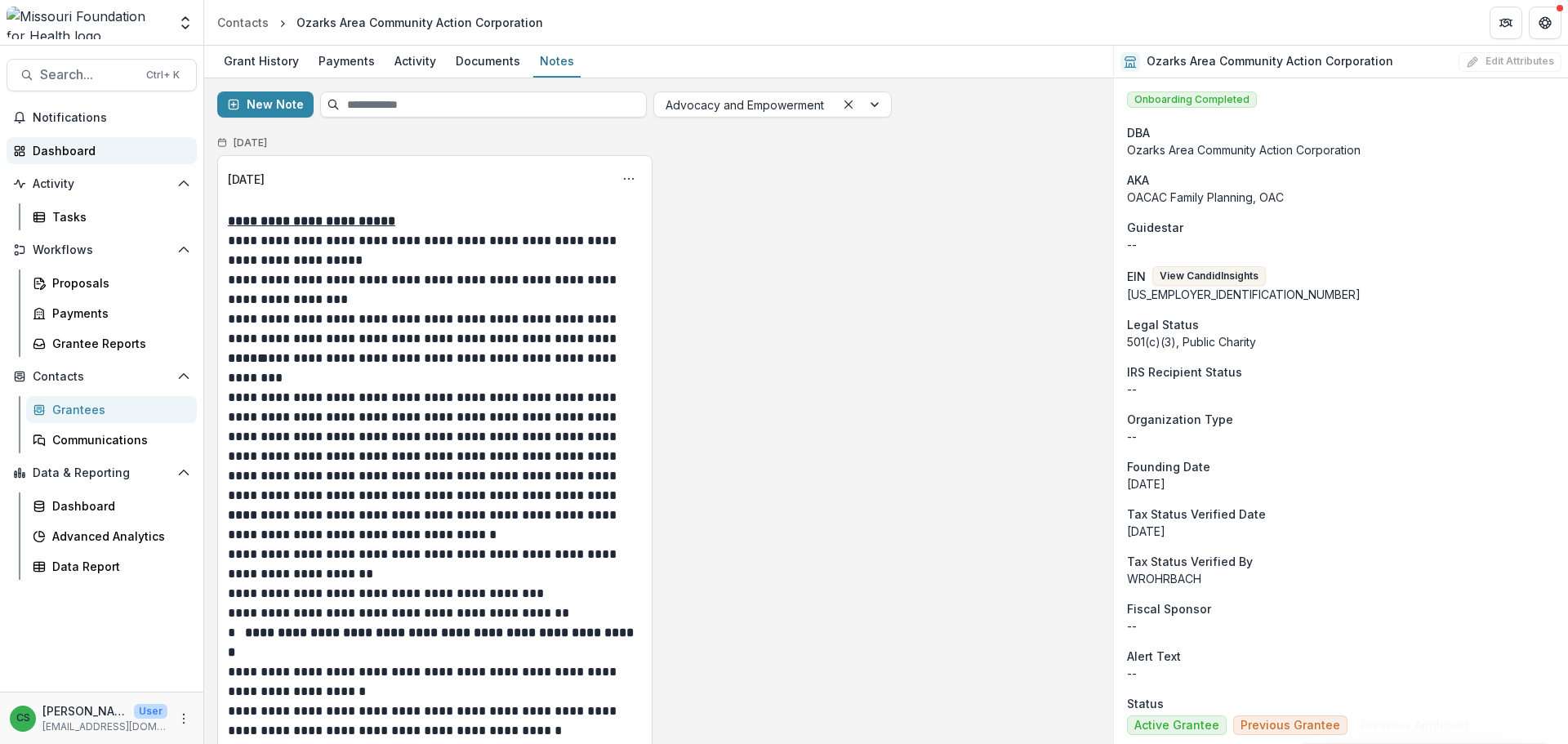
click at [70, 144] on div "Dashboard" at bounding box center [108, 150] width 151 height 17
